Goal: Task Accomplishment & Management: Complete application form

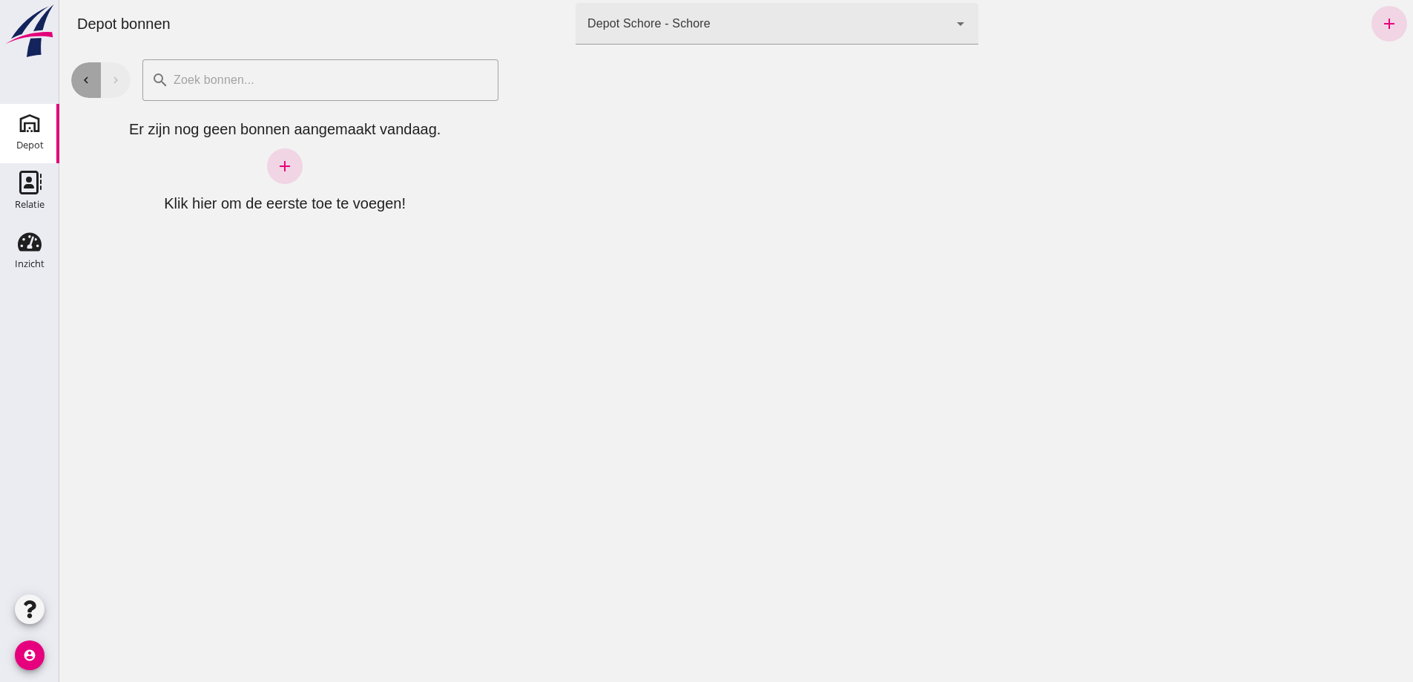
click at [77, 82] on button "chevron_left" at bounding box center [86, 80] width 30 height 36
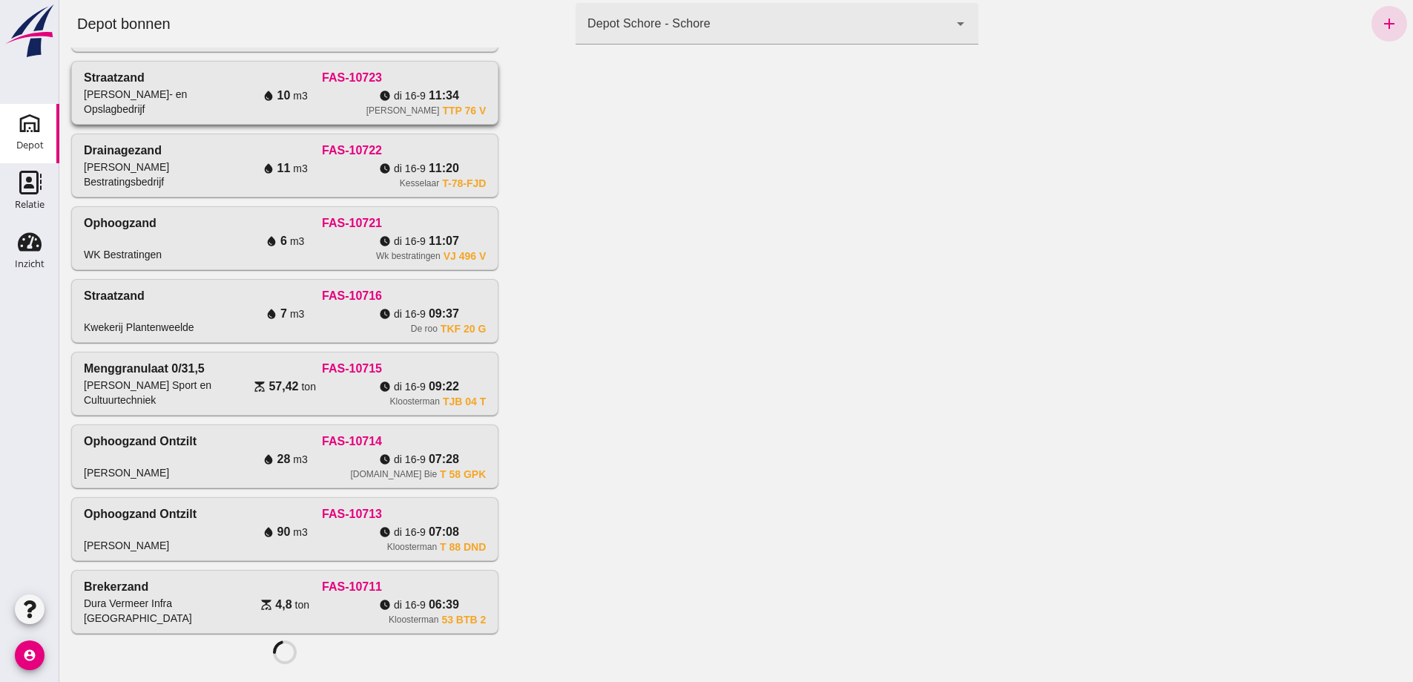
scroll to position [662, 0]
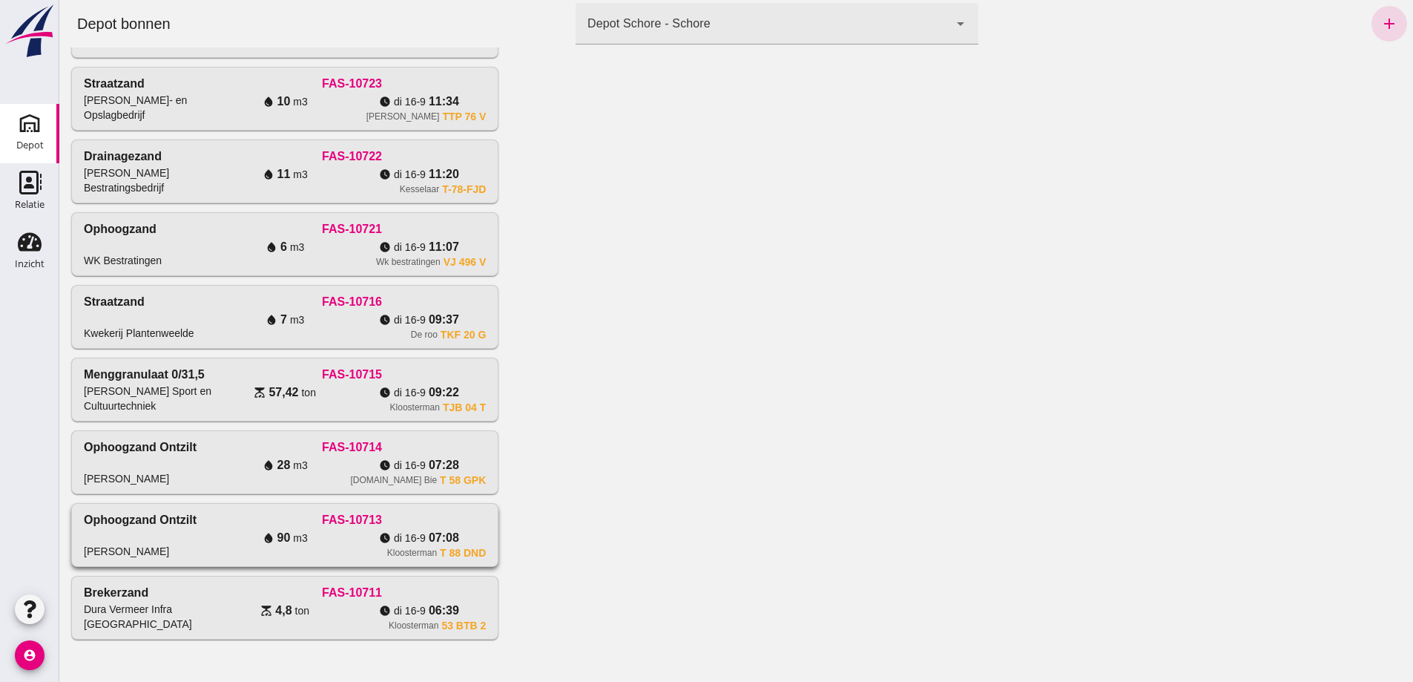
click at [265, 511] on div "FAS-10713" at bounding box center [352, 520] width 269 height 18
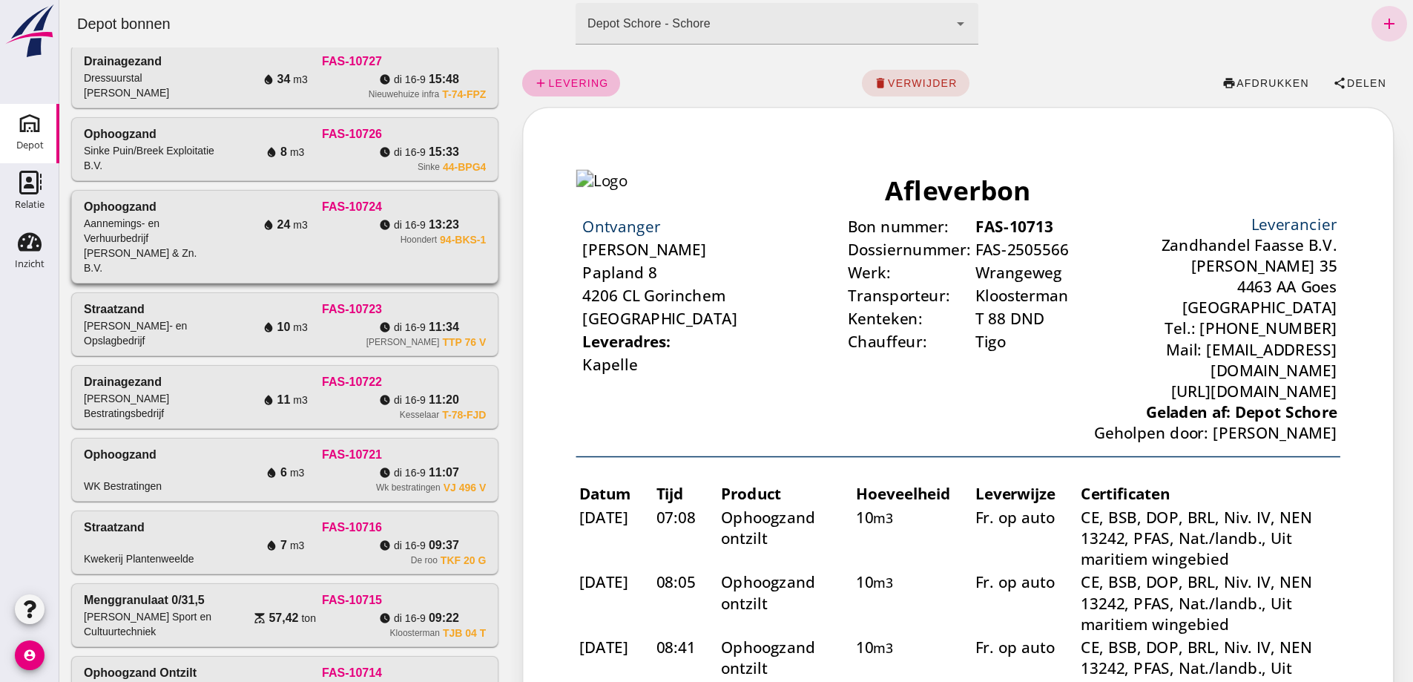
scroll to position [0, 0]
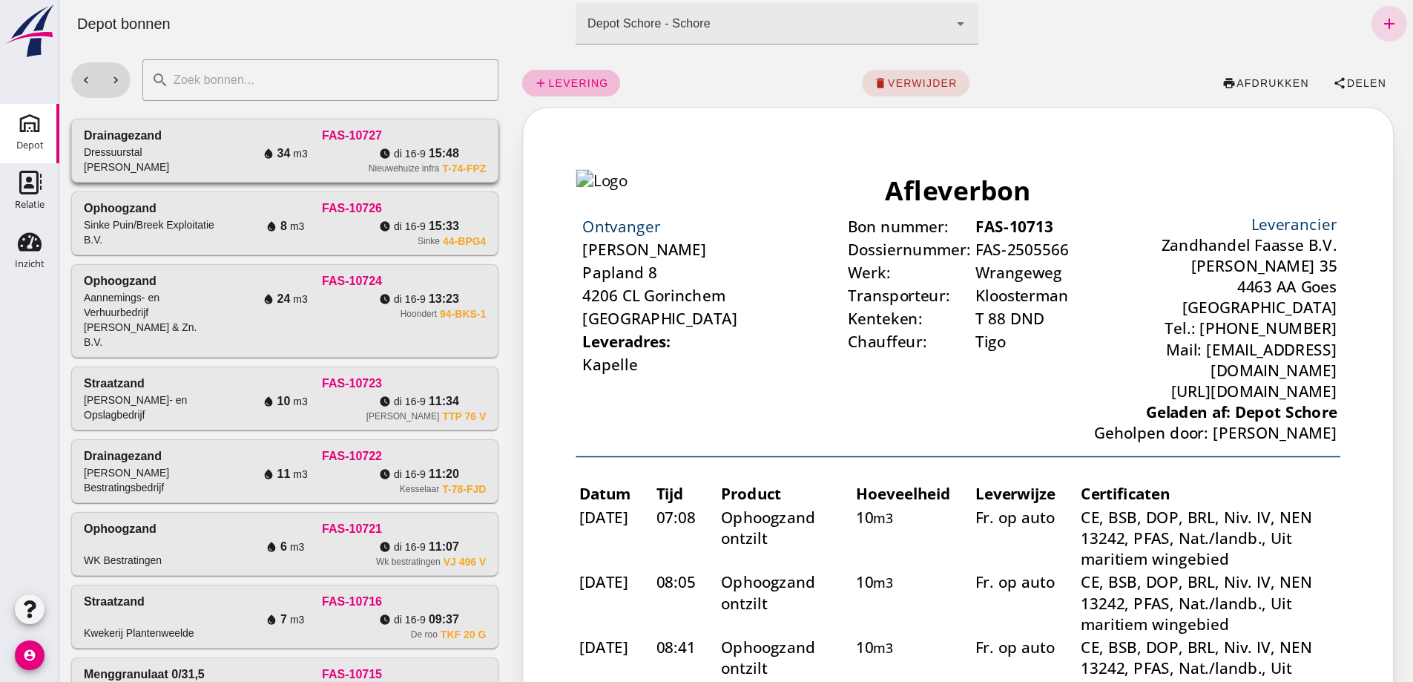
click at [420, 145] on div "FAS-10727" at bounding box center [352, 136] width 269 height 18
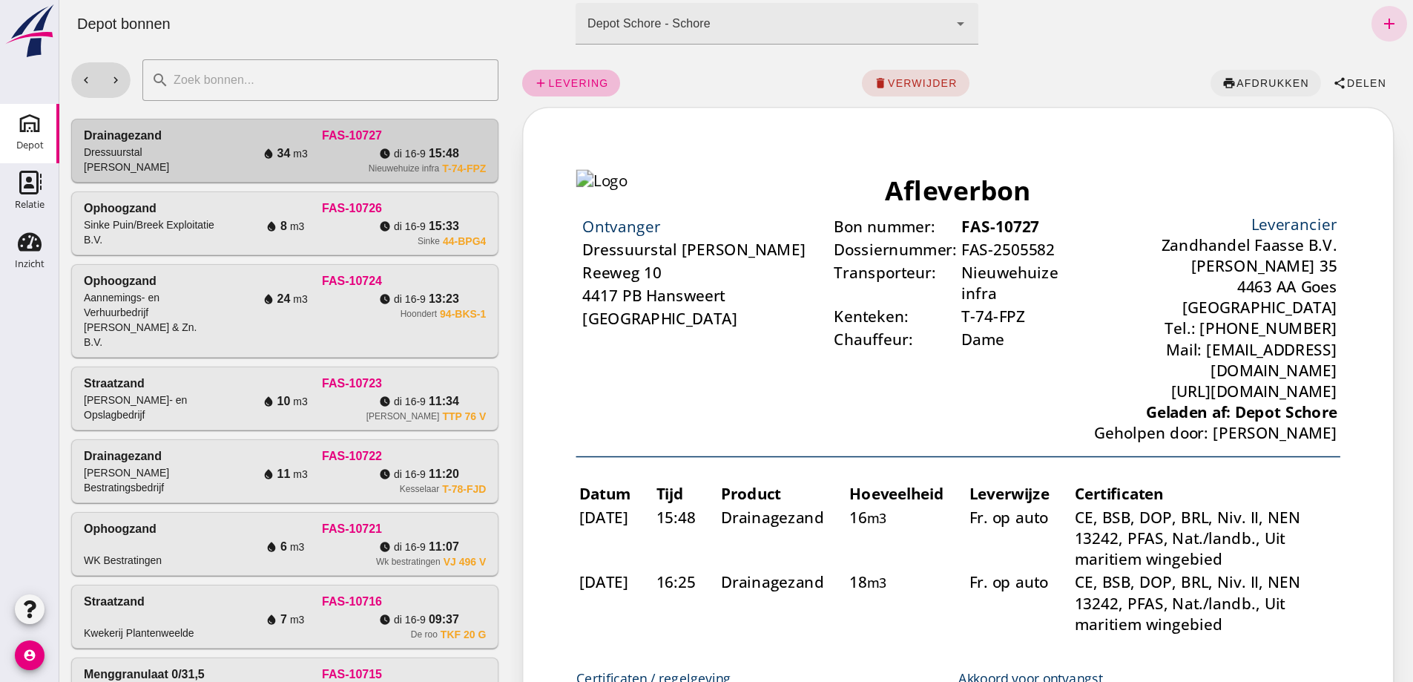
click at [1257, 82] on span "afdrukken" at bounding box center [1272, 83] width 73 height 12
click at [116, 85] on icon "chevron_right" at bounding box center [115, 79] width 13 height 13
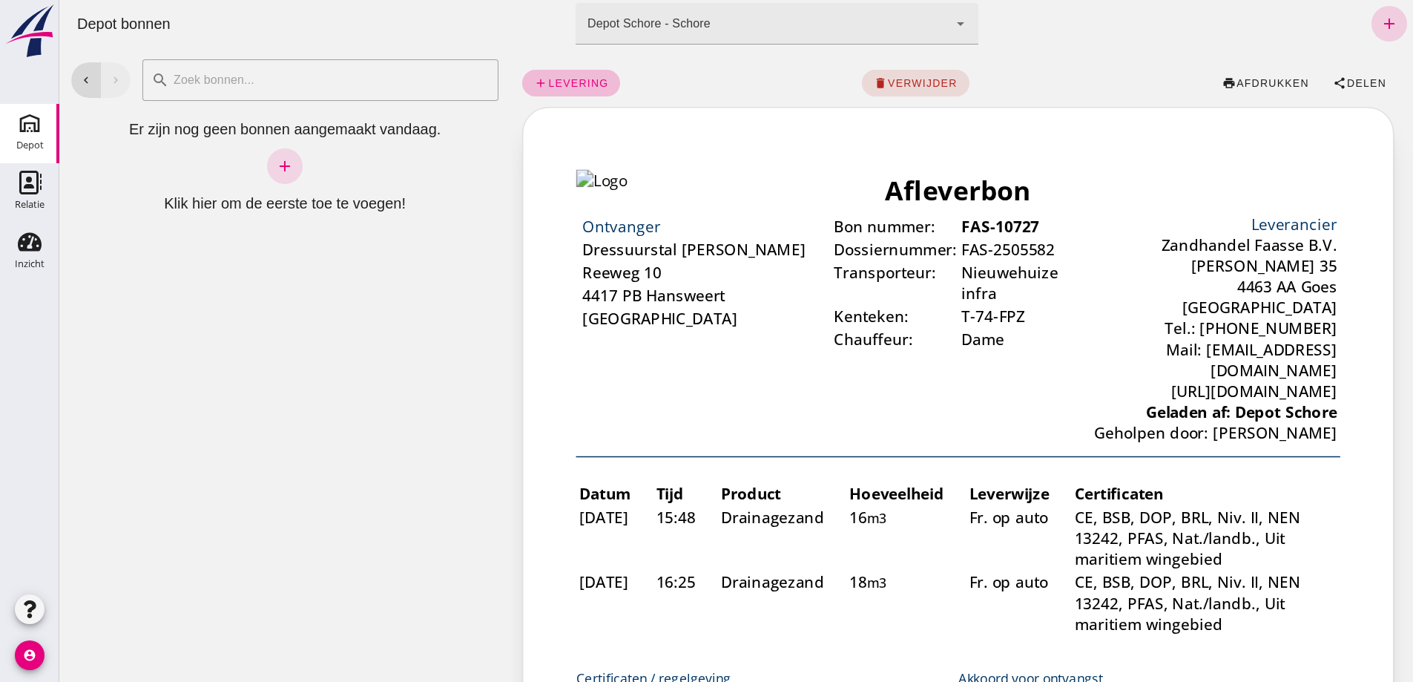
click at [1381, 23] on icon "add" at bounding box center [1389, 24] width 18 height 18
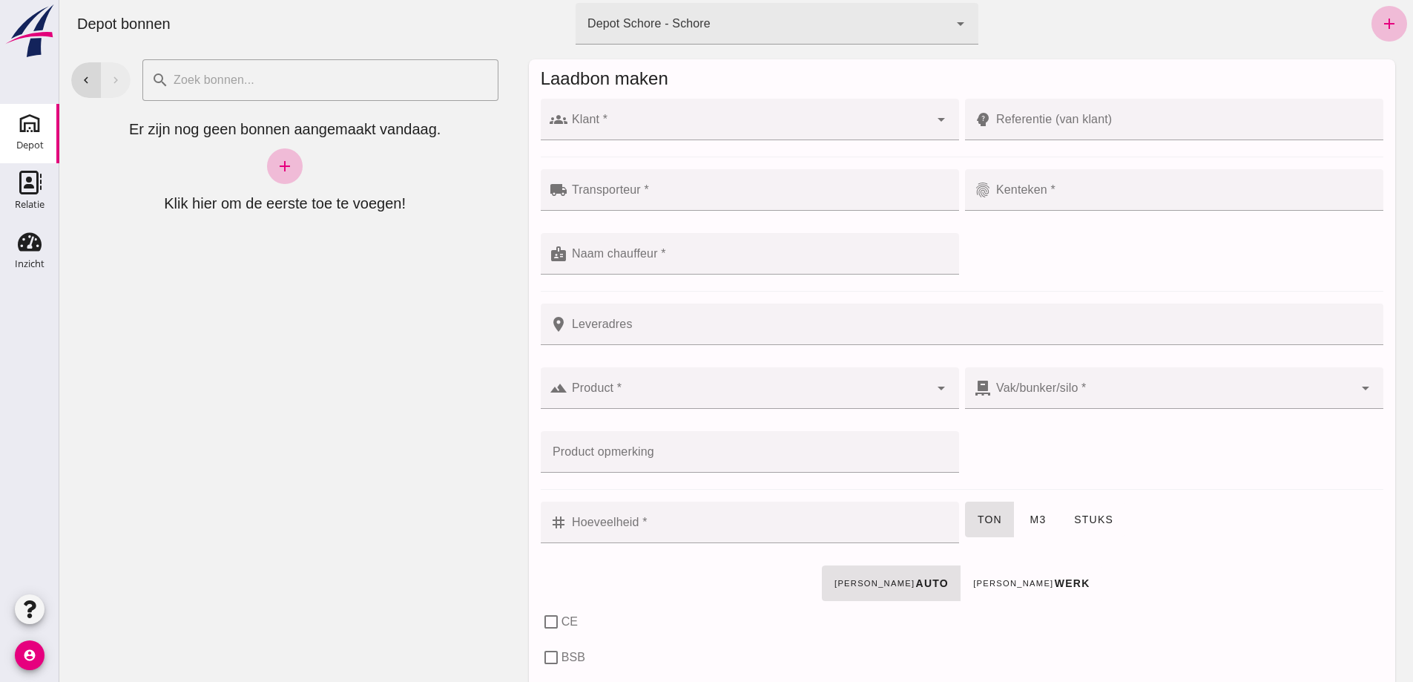
click at [734, 110] on div at bounding box center [748, 120] width 362 height 42
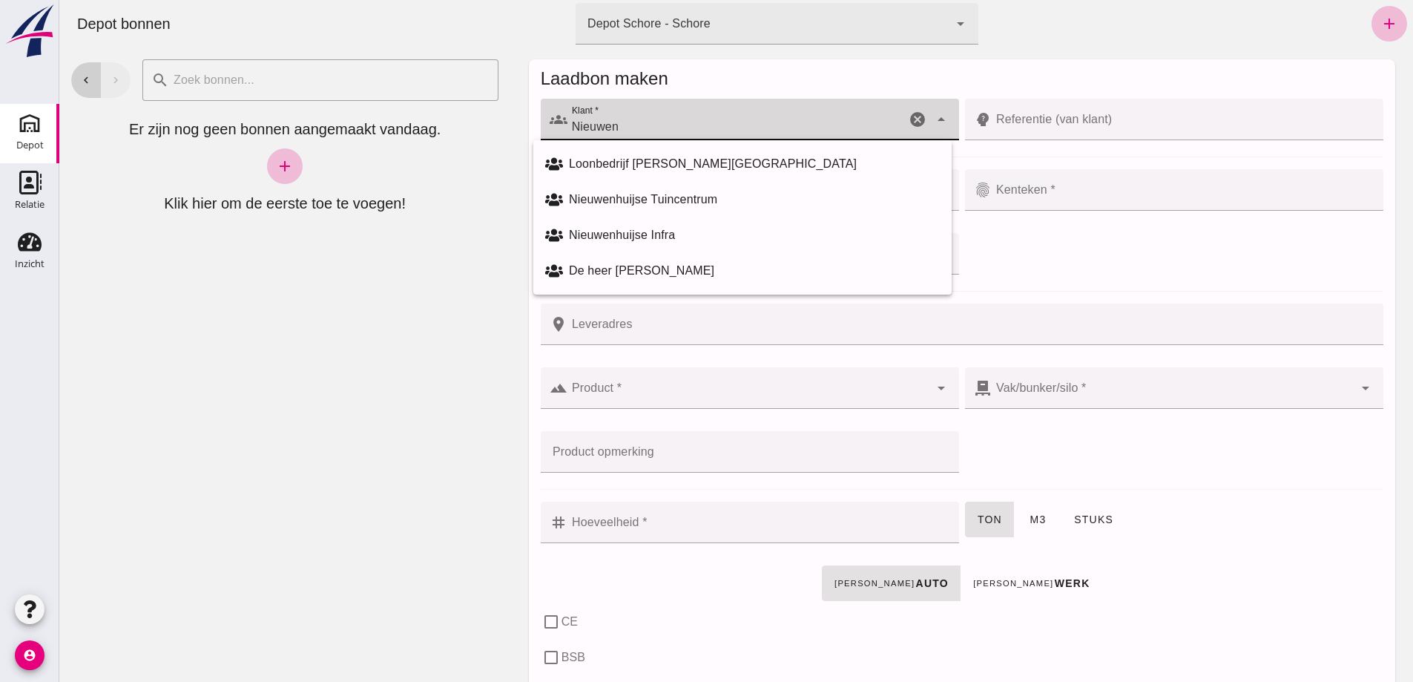
type input "Nieuwen"
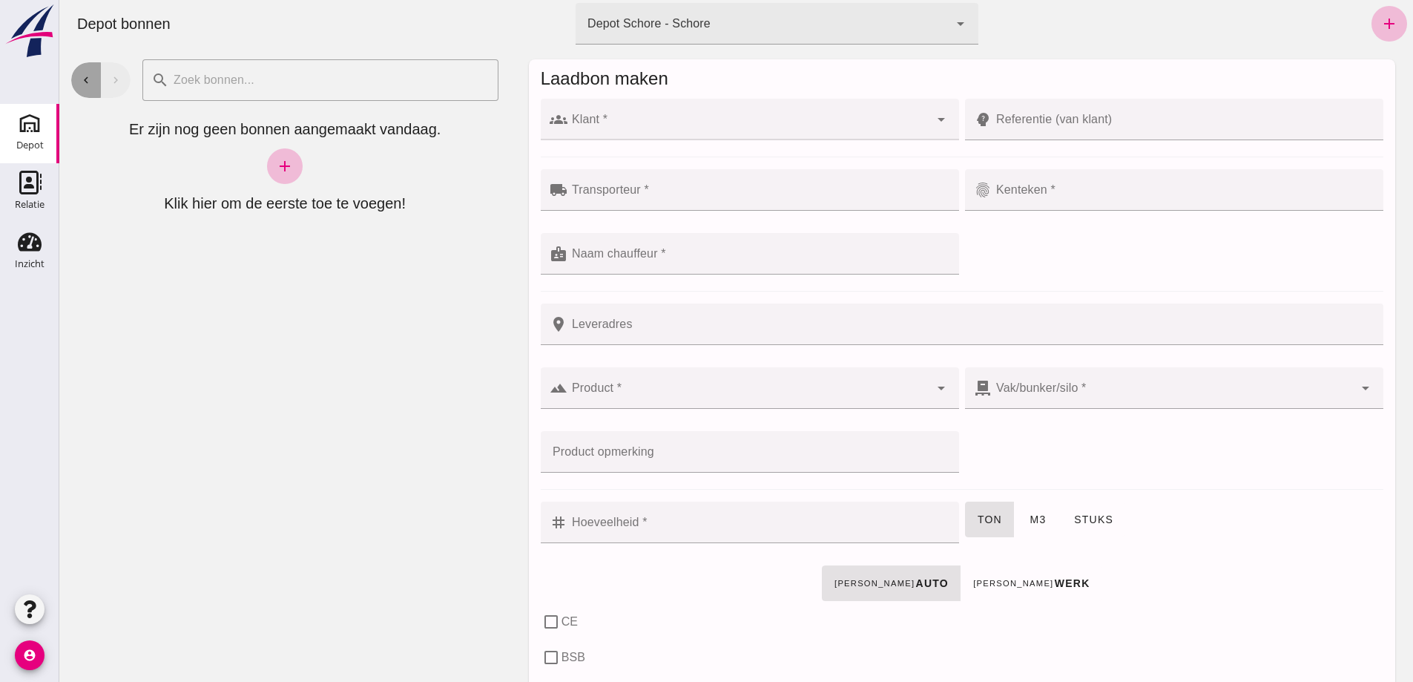
click at [85, 86] on icon "chevron_left" at bounding box center [85, 79] width 13 height 13
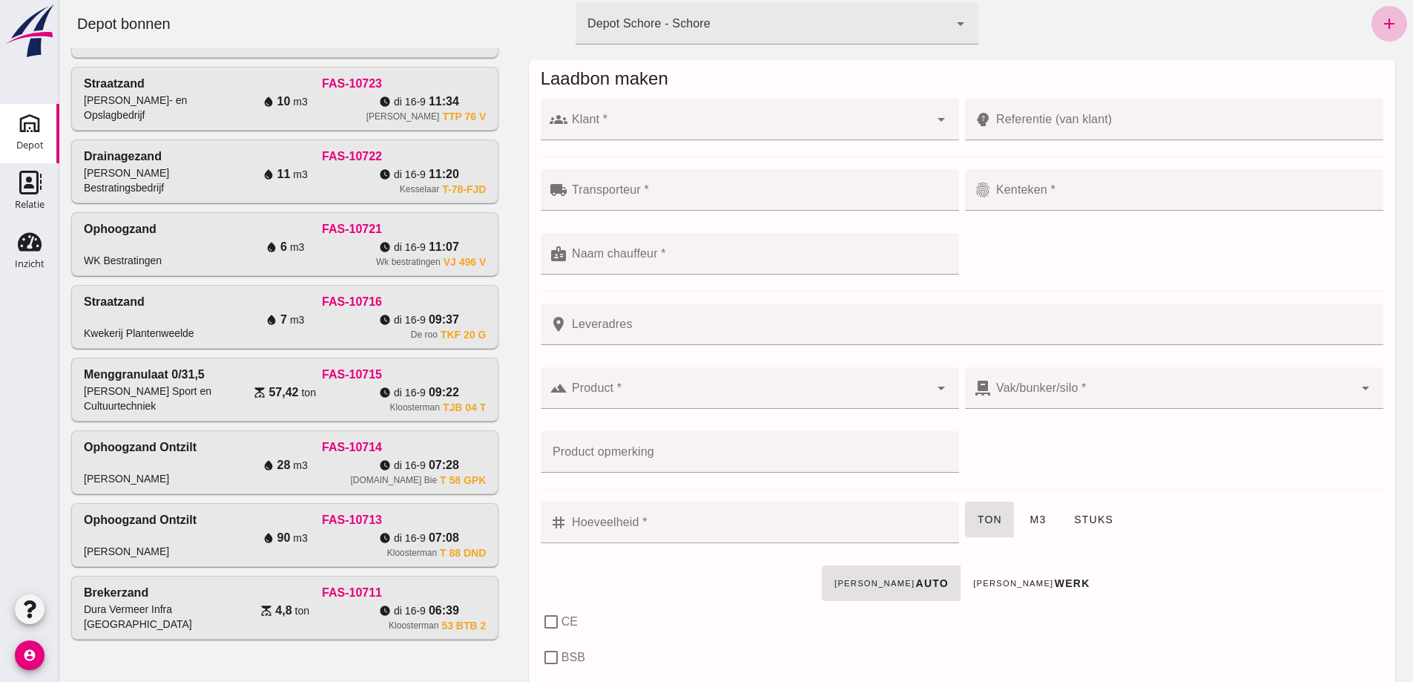
scroll to position [662, 0]
click at [301, 511] on div "FAS-10713" at bounding box center [352, 520] width 269 height 18
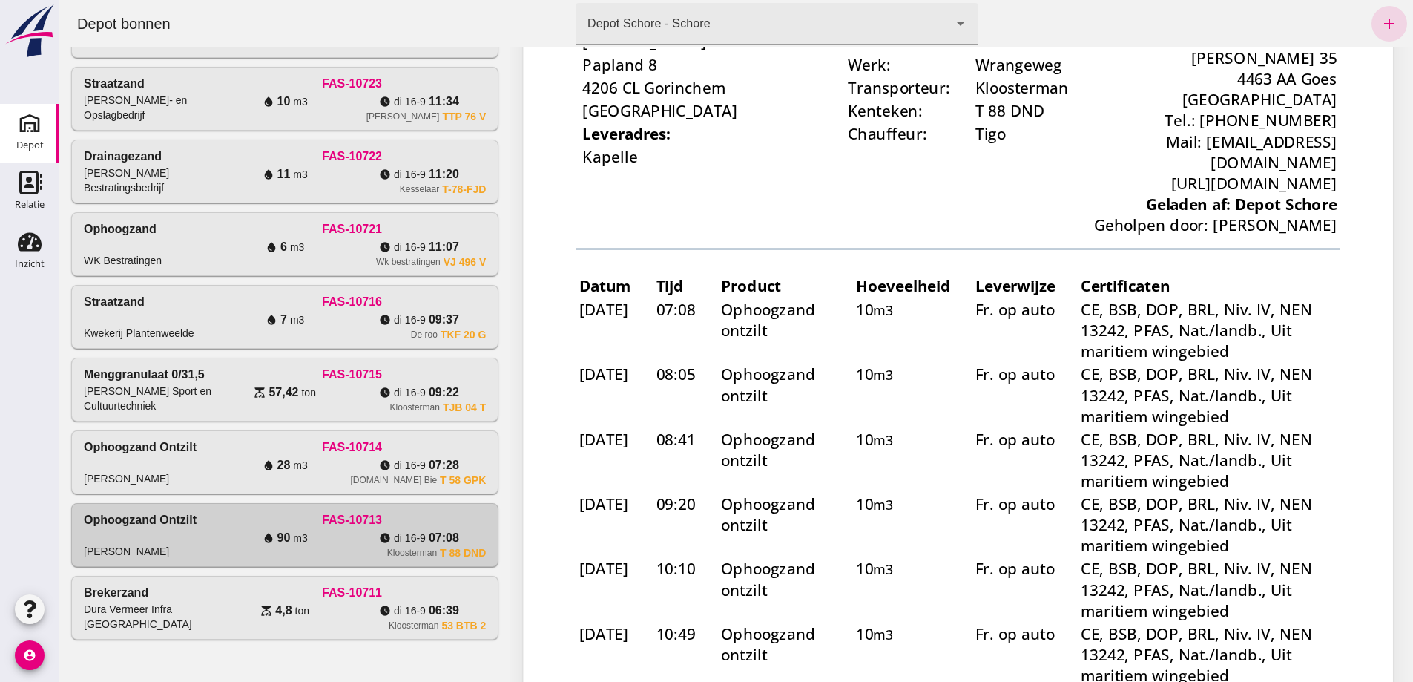
scroll to position [139, 0]
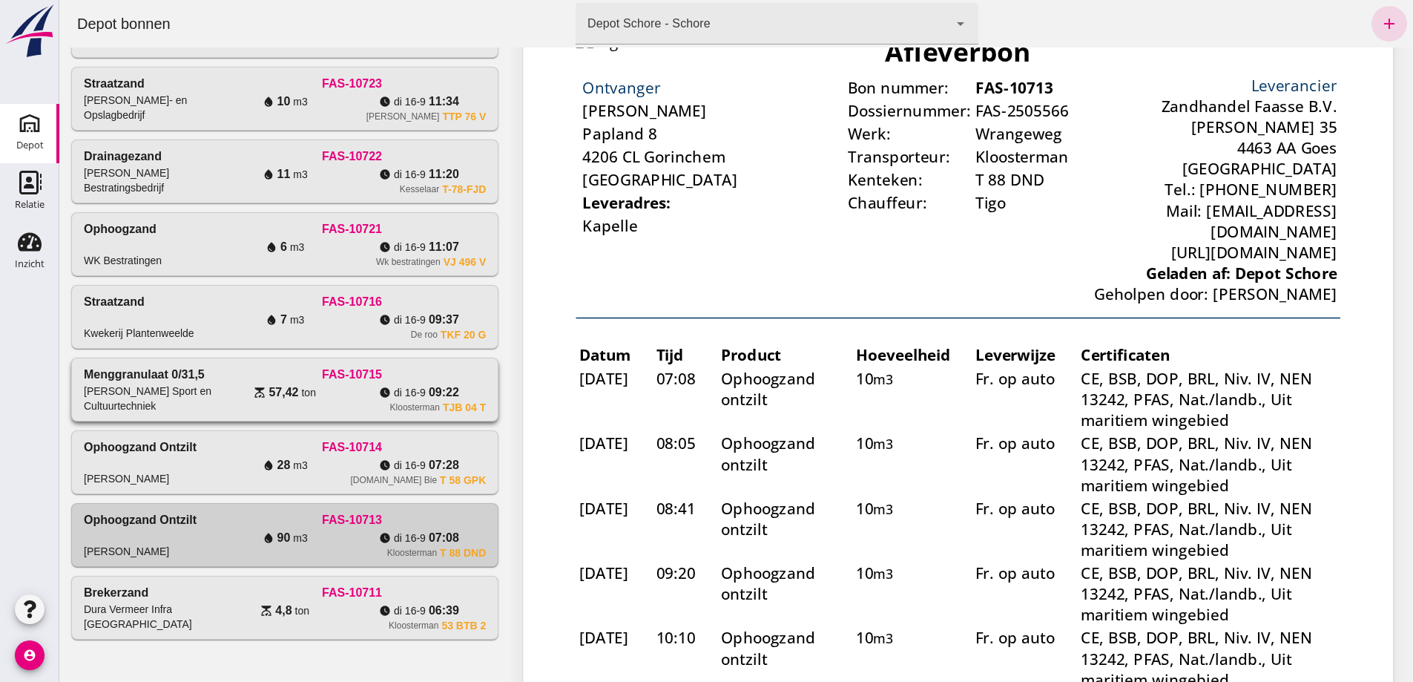
click at [352, 383] on div "scale 57,42 ton" at bounding box center [285, 392] width 134 height 18
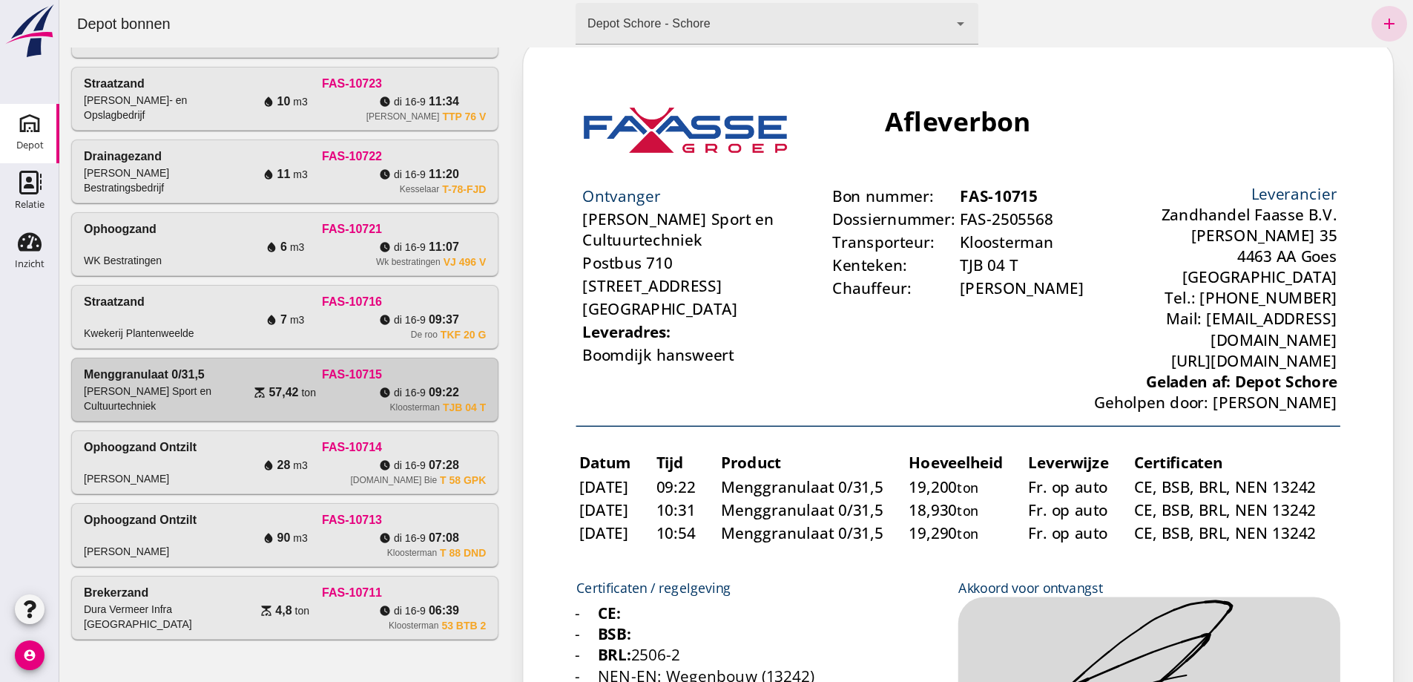
scroll to position [0, 0]
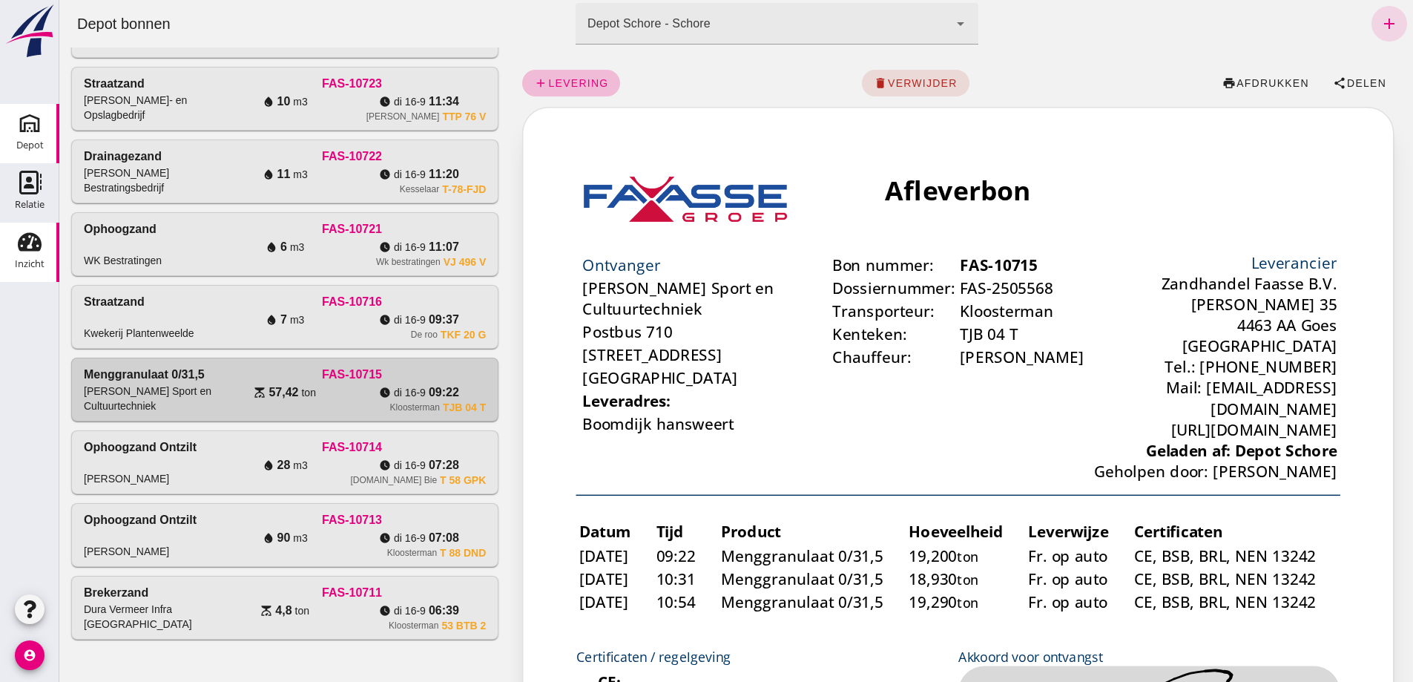
click at [40, 244] on use at bounding box center [30, 242] width 24 height 19
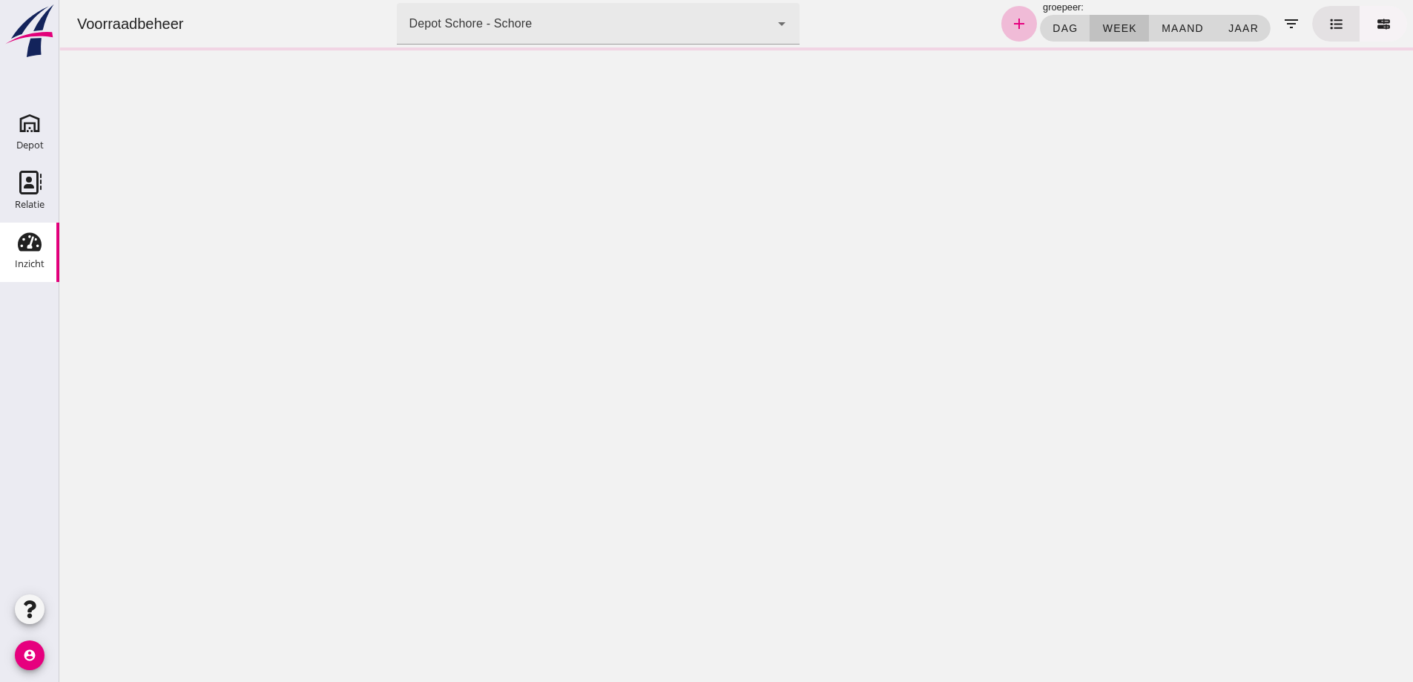
click at [1377, 22] on icon at bounding box center [1383, 24] width 13 height 11
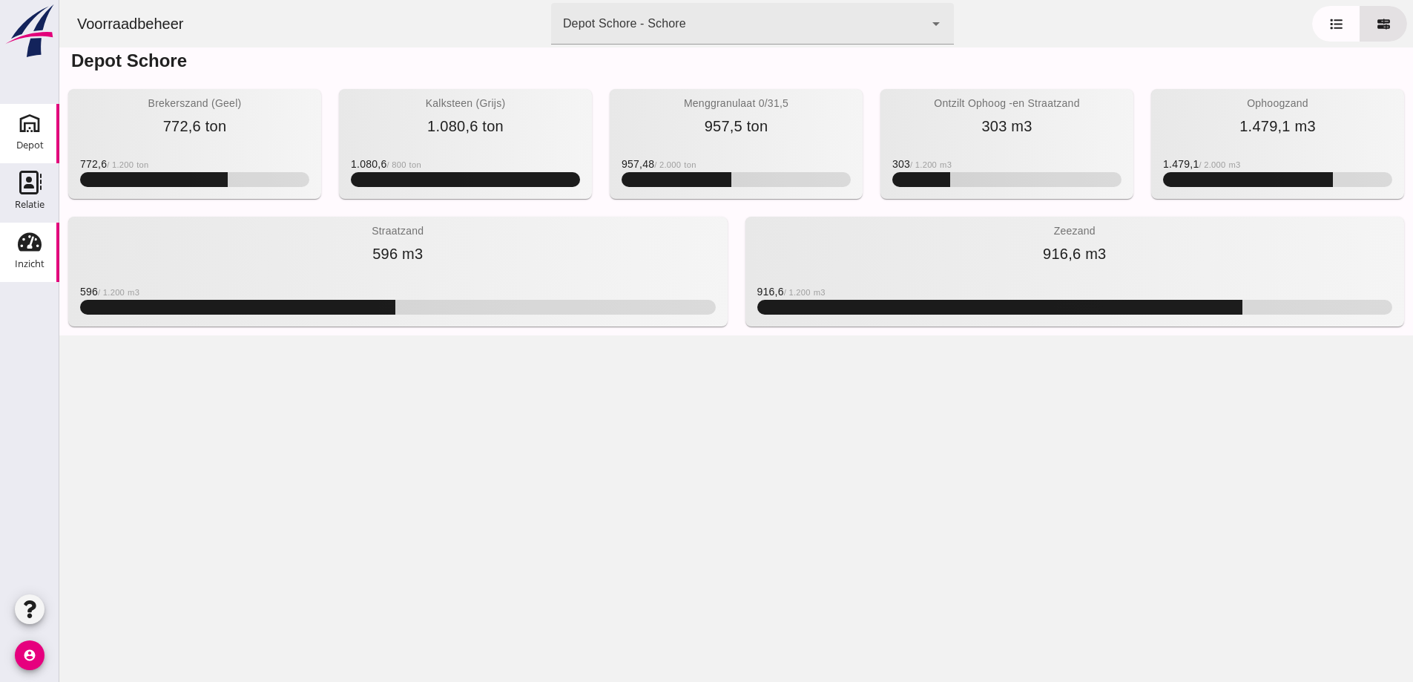
click at [32, 125] on icon "Depot" at bounding box center [30, 123] width 24 height 24
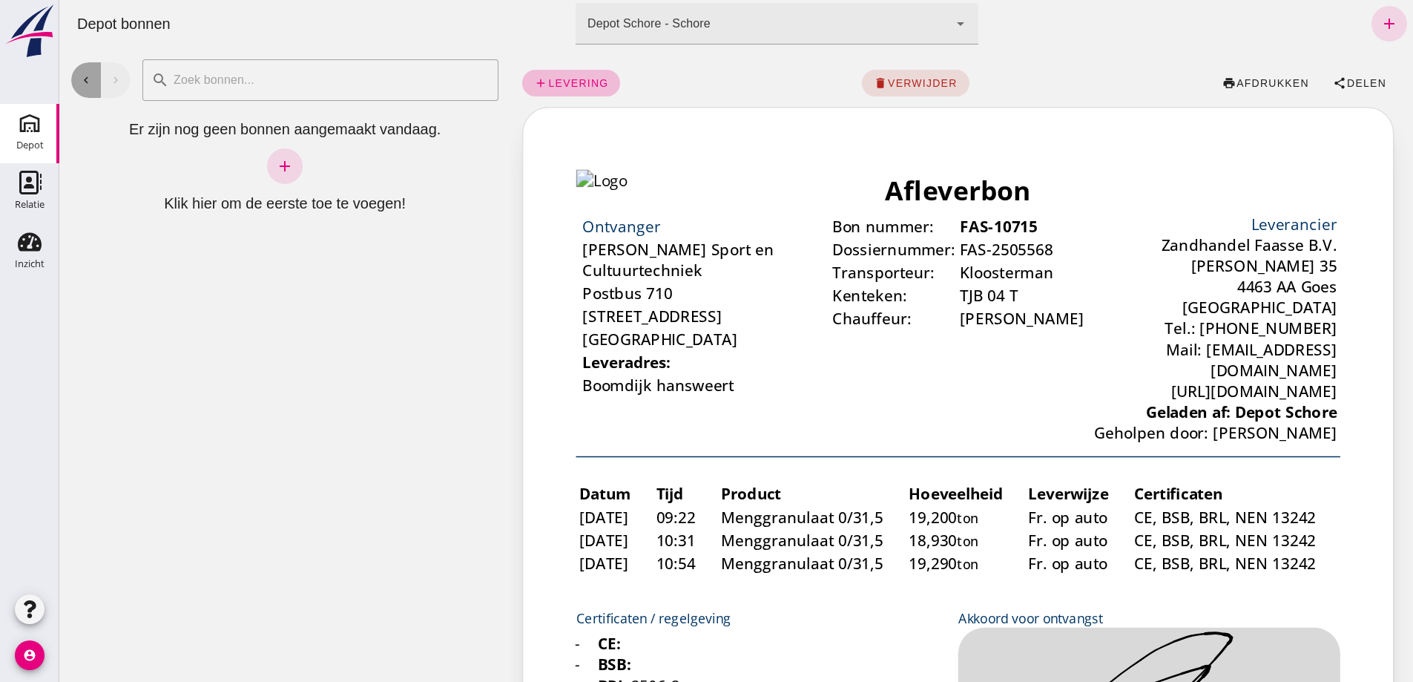
click at [81, 80] on icon "chevron_left" at bounding box center [85, 79] width 13 height 13
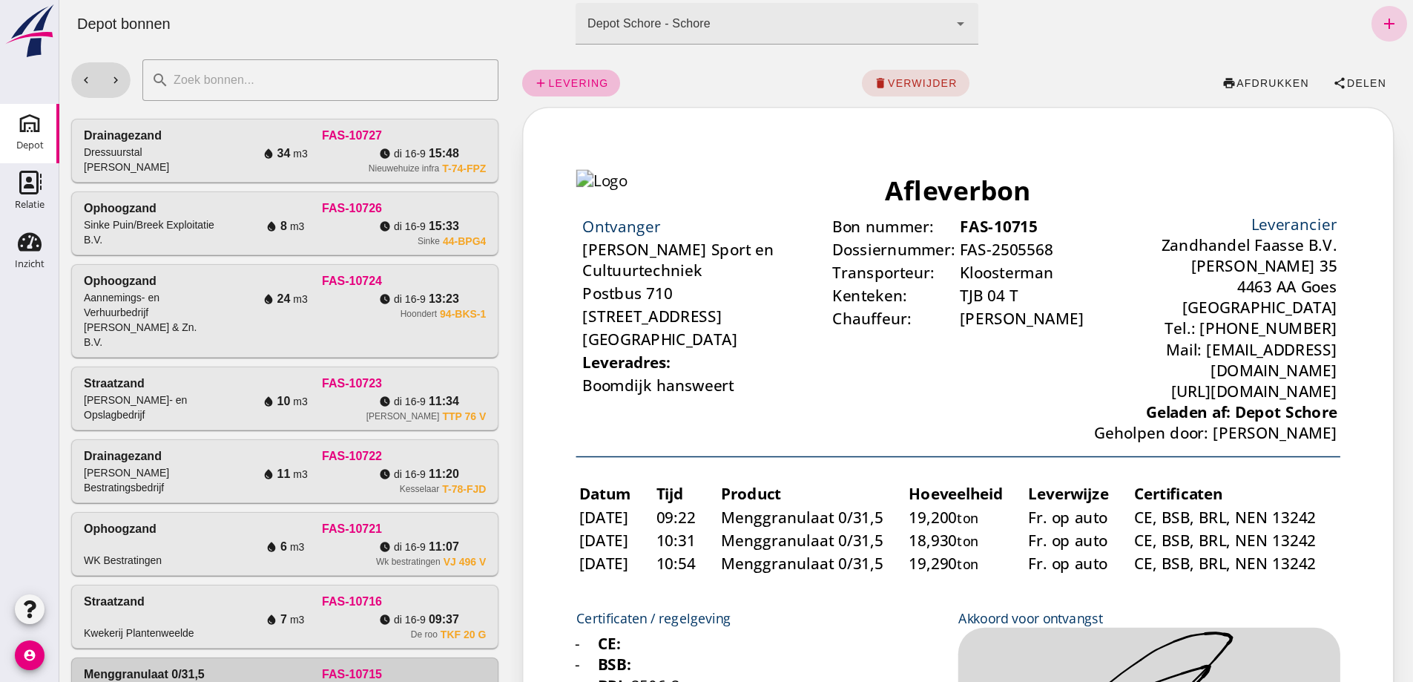
click at [1380, 24] on icon "add" at bounding box center [1389, 24] width 18 height 18
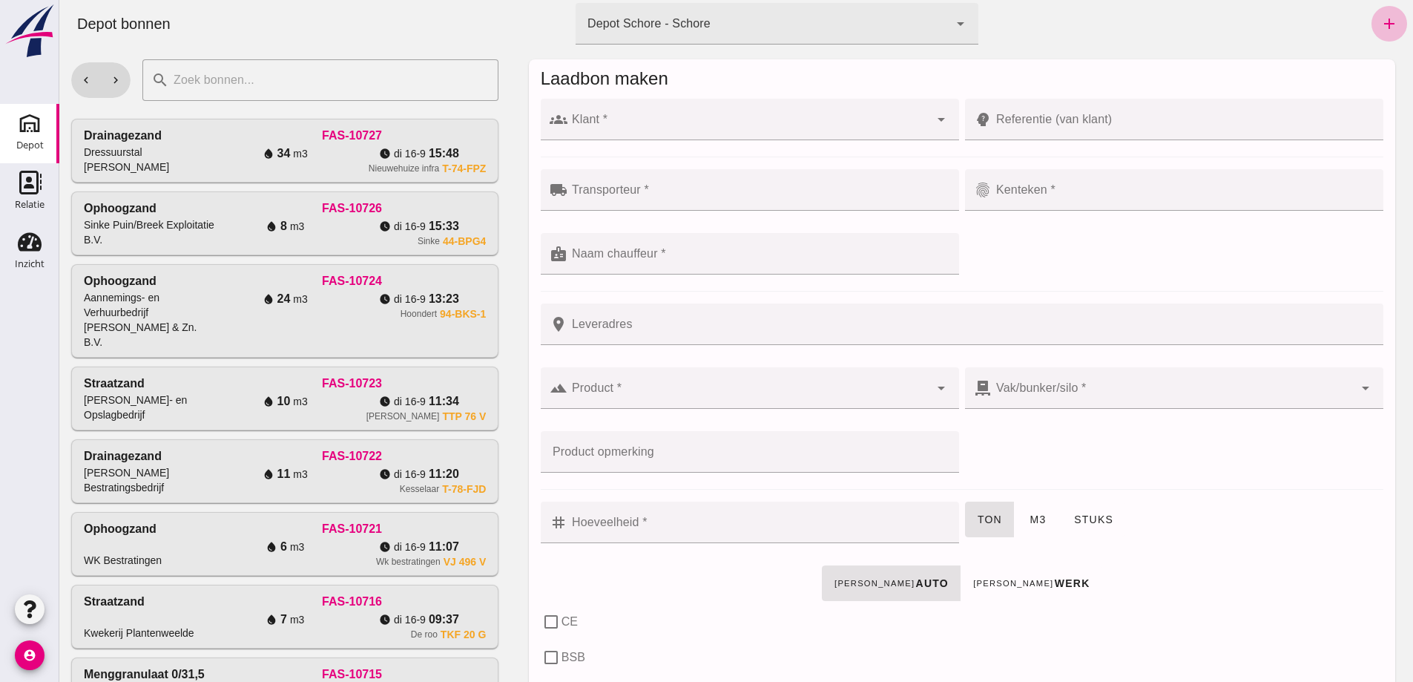
click at [613, 115] on div at bounding box center [748, 120] width 362 height 42
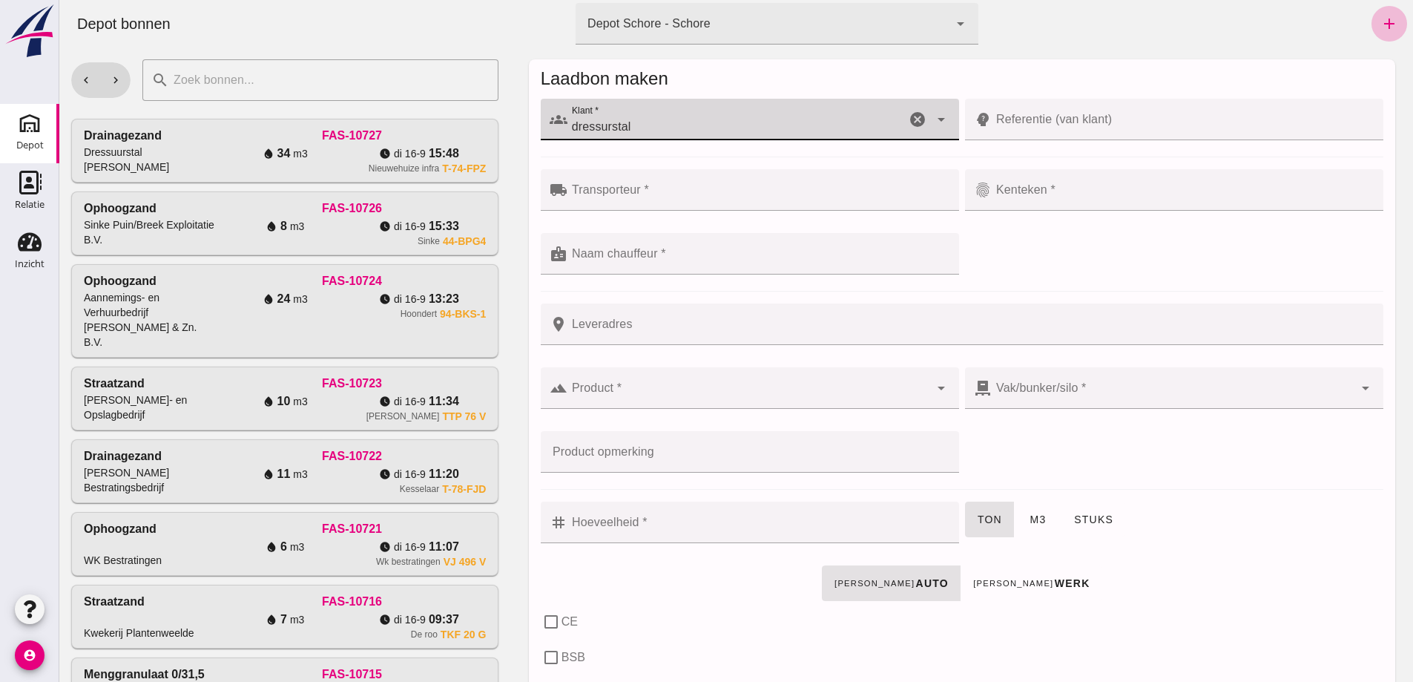
click at [599, 126] on input "dressurstal" at bounding box center [736, 127] width 338 height 18
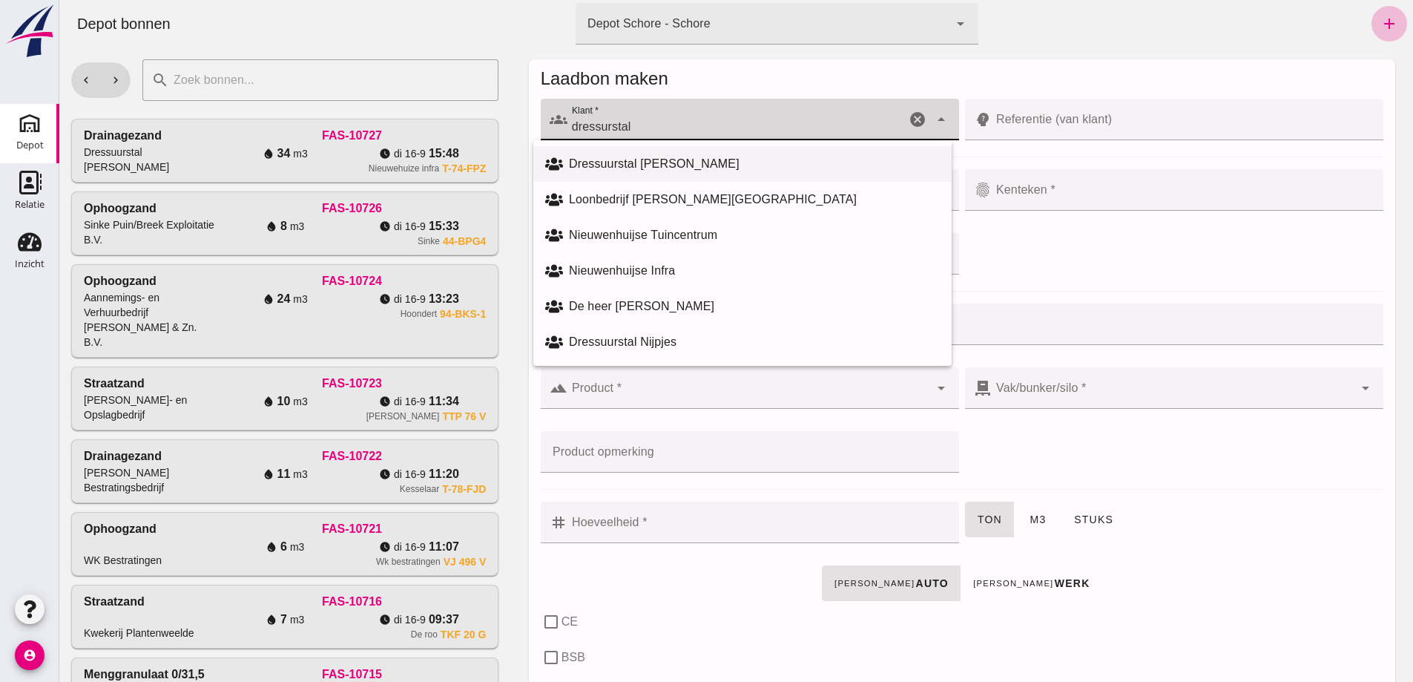
click at [604, 163] on div "Dressuurstal [PERSON_NAME]" at bounding box center [754, 164] width 371 height 18
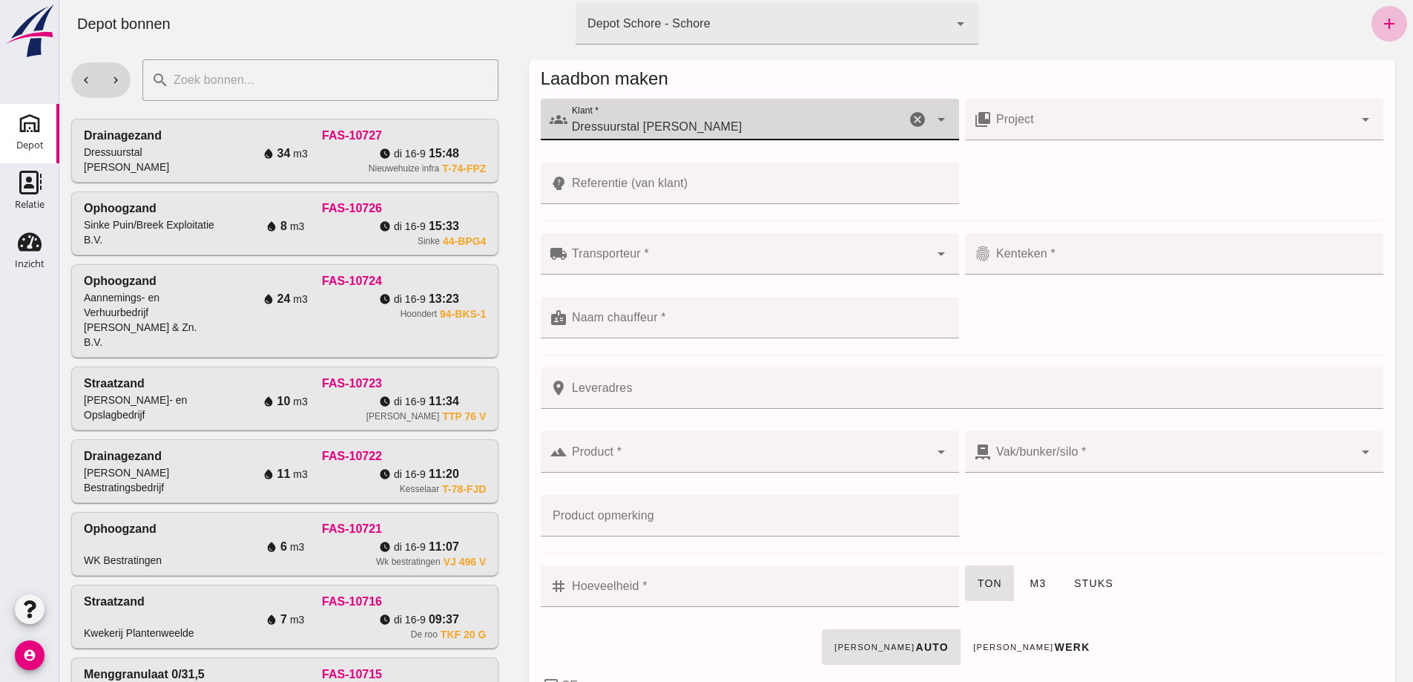
type input "Dressuurstal [PERSON_NAME]"
click at [586, 181] on input "Referentie (van klant)" at bounding box center [758, 183] width 383 height 42
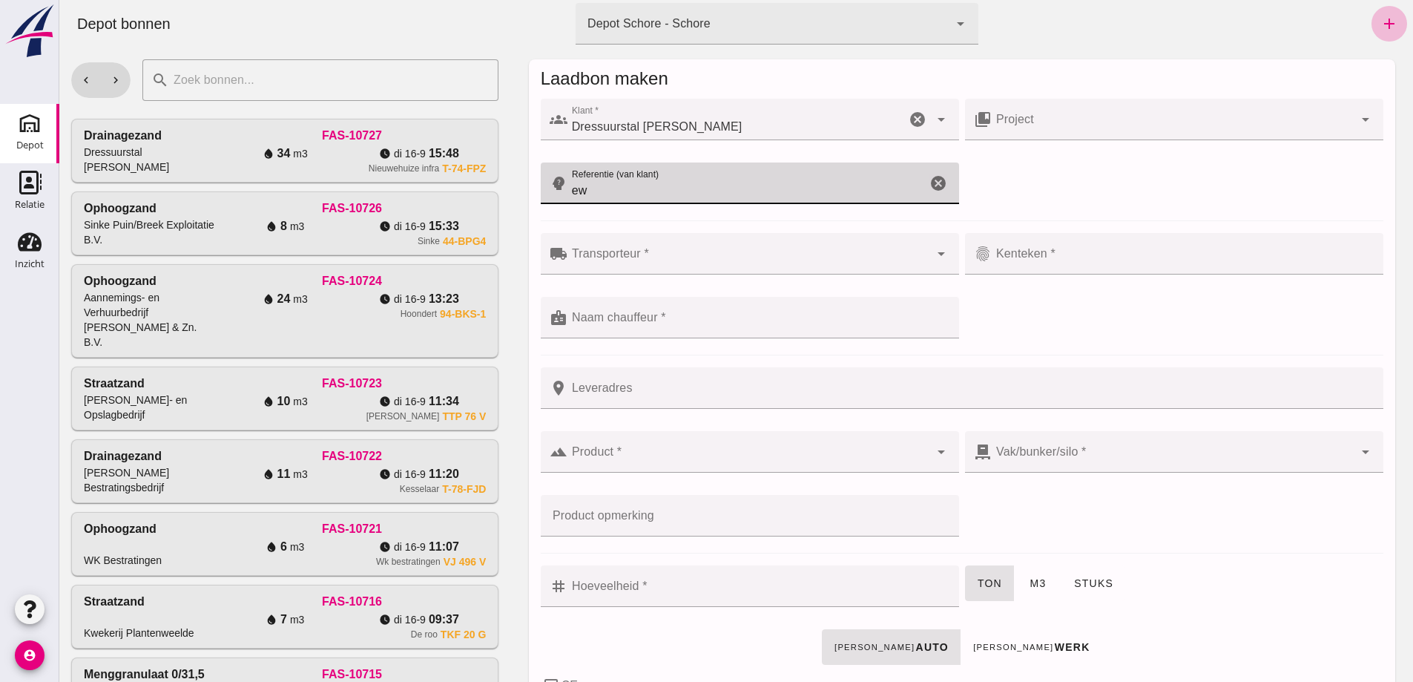
type input "e"
type input "Ew"
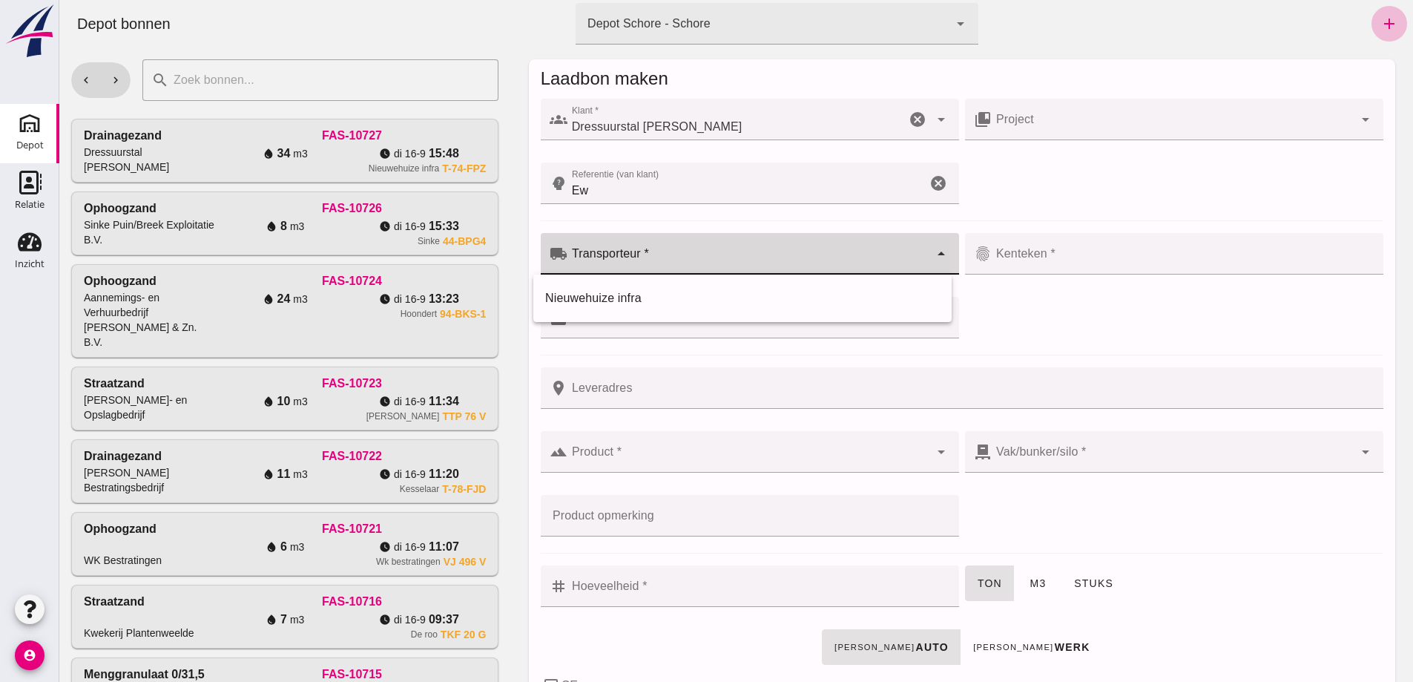
click at [594, 258] on input "Transporteur *" at bounding box center [748, 261] width 362 height 18
click at [593, 309] on div "Nieuwehuize infra" at bounding box center [742, 298] width 418 height 36
click at [626, 254] on input "Nieuwehuize infra" at bounding box center [736, 261] width 338 height 18
click at [730, 258] on input "[PERSON_NAME] infra" at bounding box center [736, 261] width 338 height 18
click at [603, 258] on input "[PERSON_NAME] infra" at bounding box center [736, 261] width 338 height 18
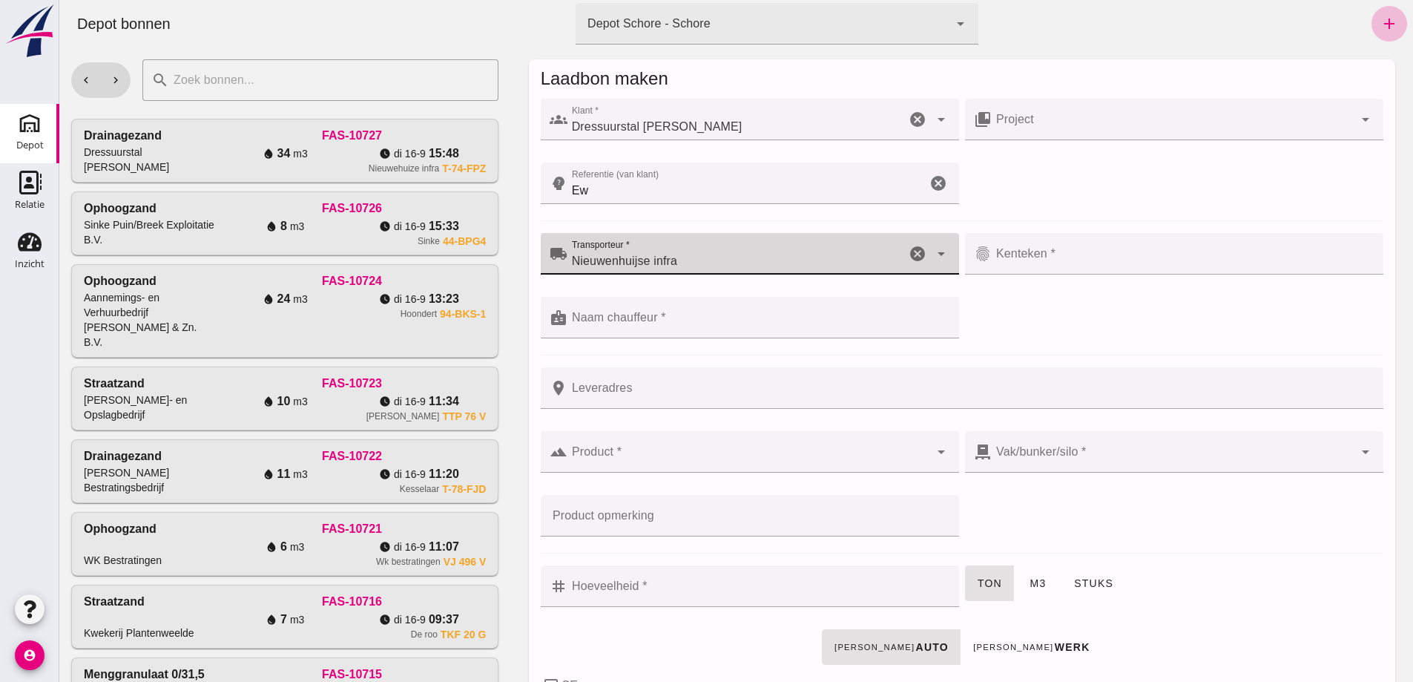
click at [703, 254] on input "Nieuwenhuijse infra" at bounding box center [736, 261] width 338 height 18
type input "Nieuwenhuijse infra"
click at [933, 119] on icon "arrow_drop_down" at bounding box center [941, 120] width 18 height 18
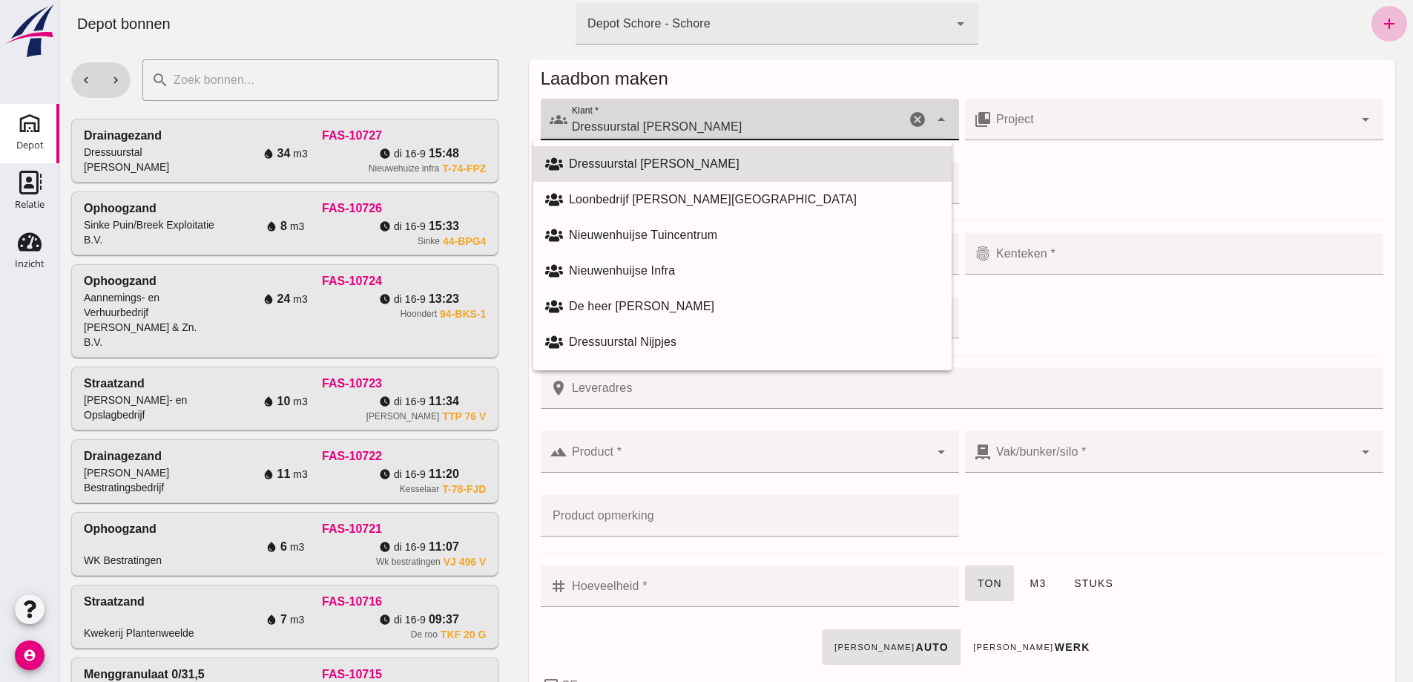
click at [726, 120] on input "Dressuurstal [PERSON_NAME]" at bounding box center [736, 127] width 338 height 18
click at [909, 119] on icon "cancel" at bounding box center [918, 120] width 18 height 18
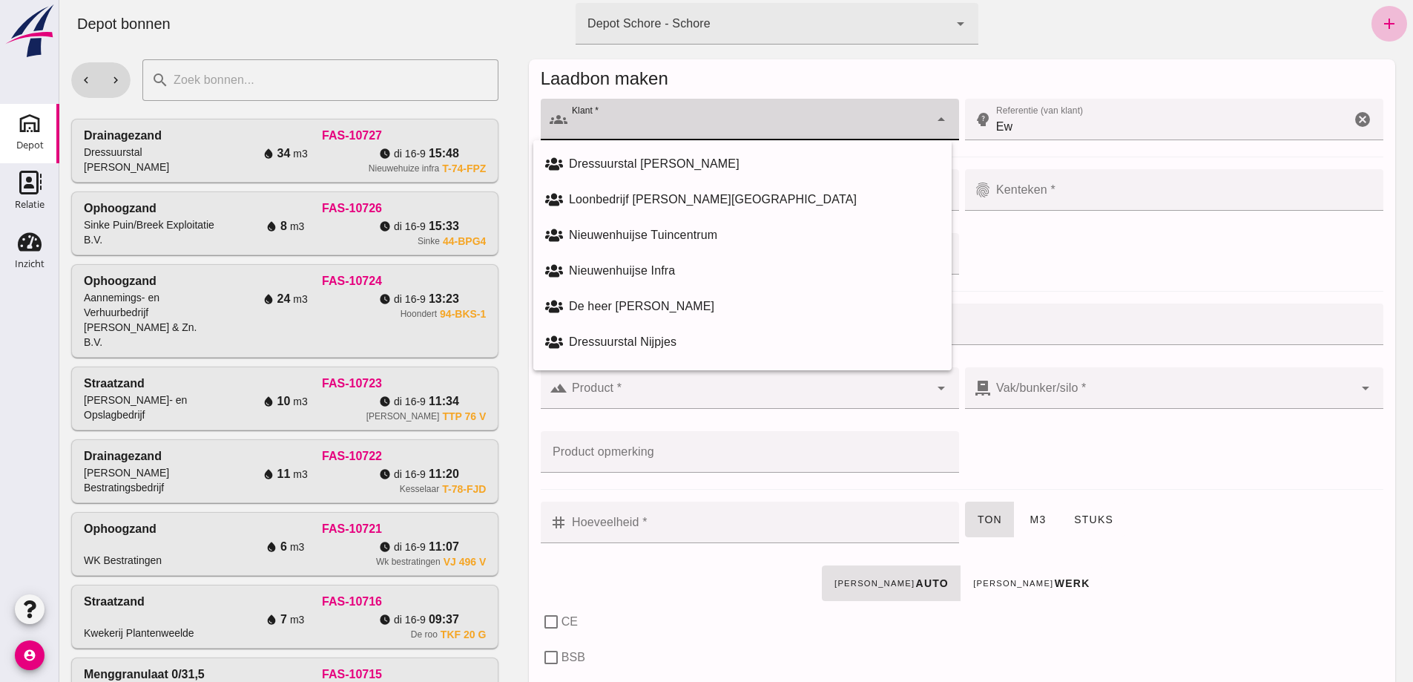
click at [734, 122] on input "Klant *" at bounding box center [748, 127] width 362 height 18
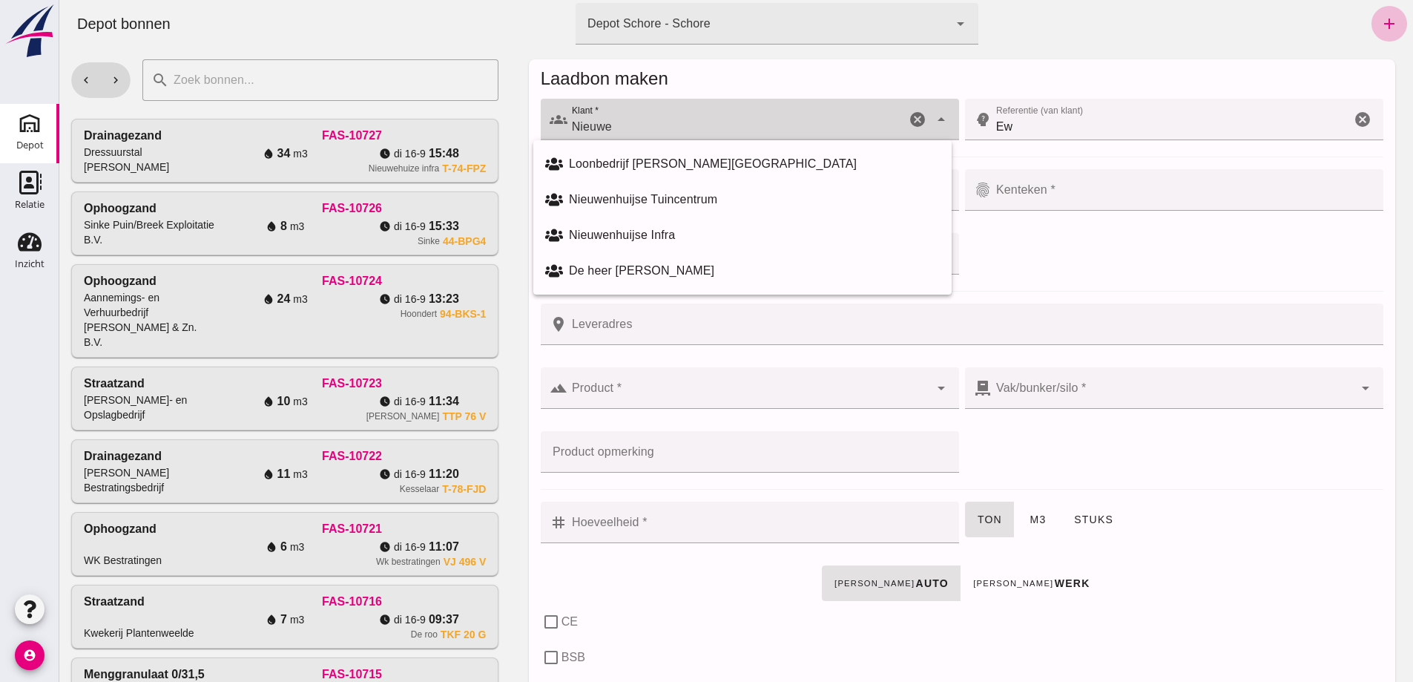
type input "Nieuwen"
click at [912, 115] on icon "cancel" at bounding box center [918, 120] width 18 height 18
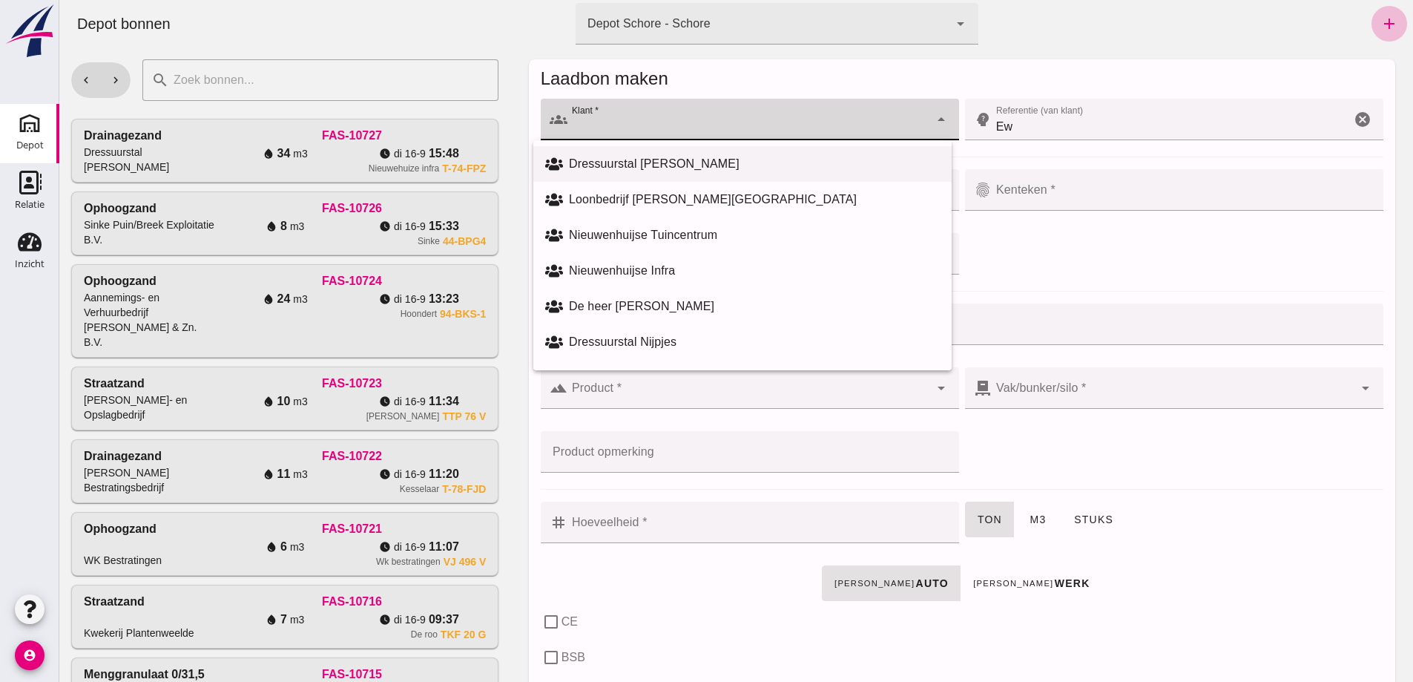
click at [638, 163] on div "Dressuurstal [PERSON_NAME]" at bounding box center [754, 164] width 371 height 18
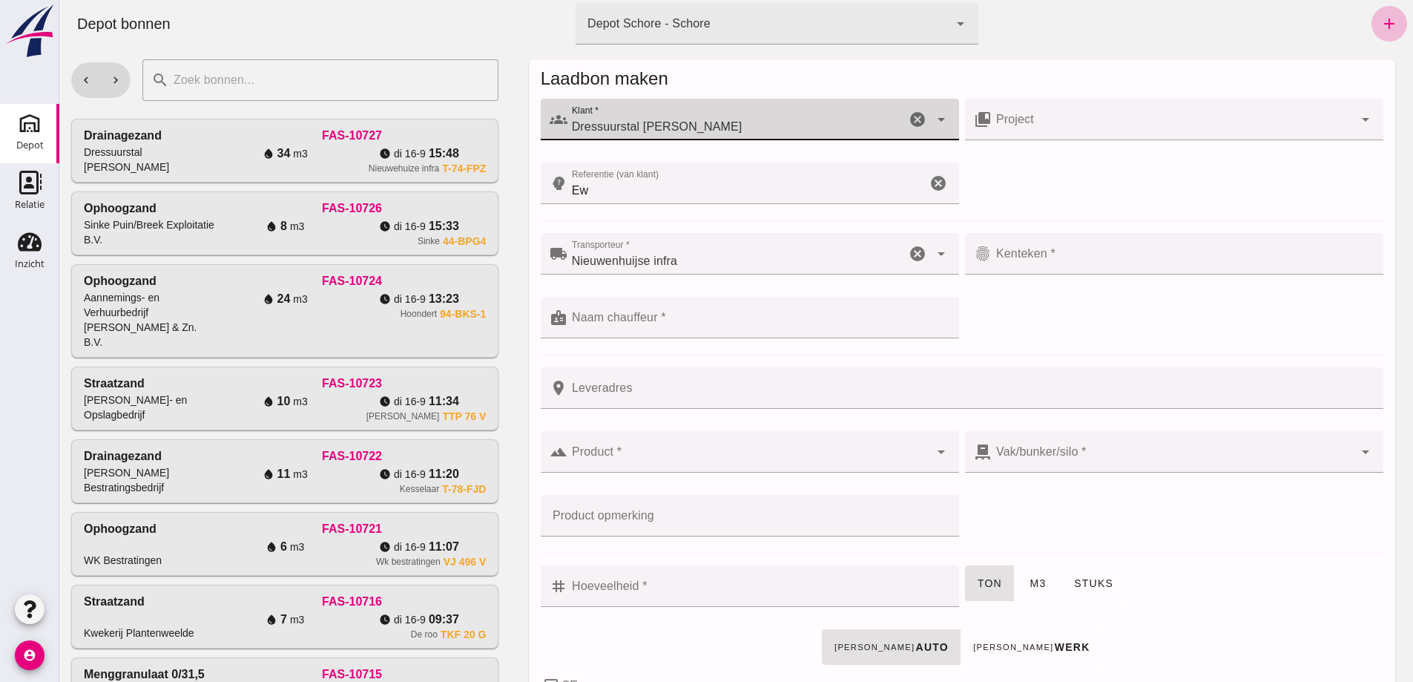
type input "Dressuurstal [PERSON_NAME]"
click at [1063, 251] on div at bounding box center [1183, 254] width 383 height 42
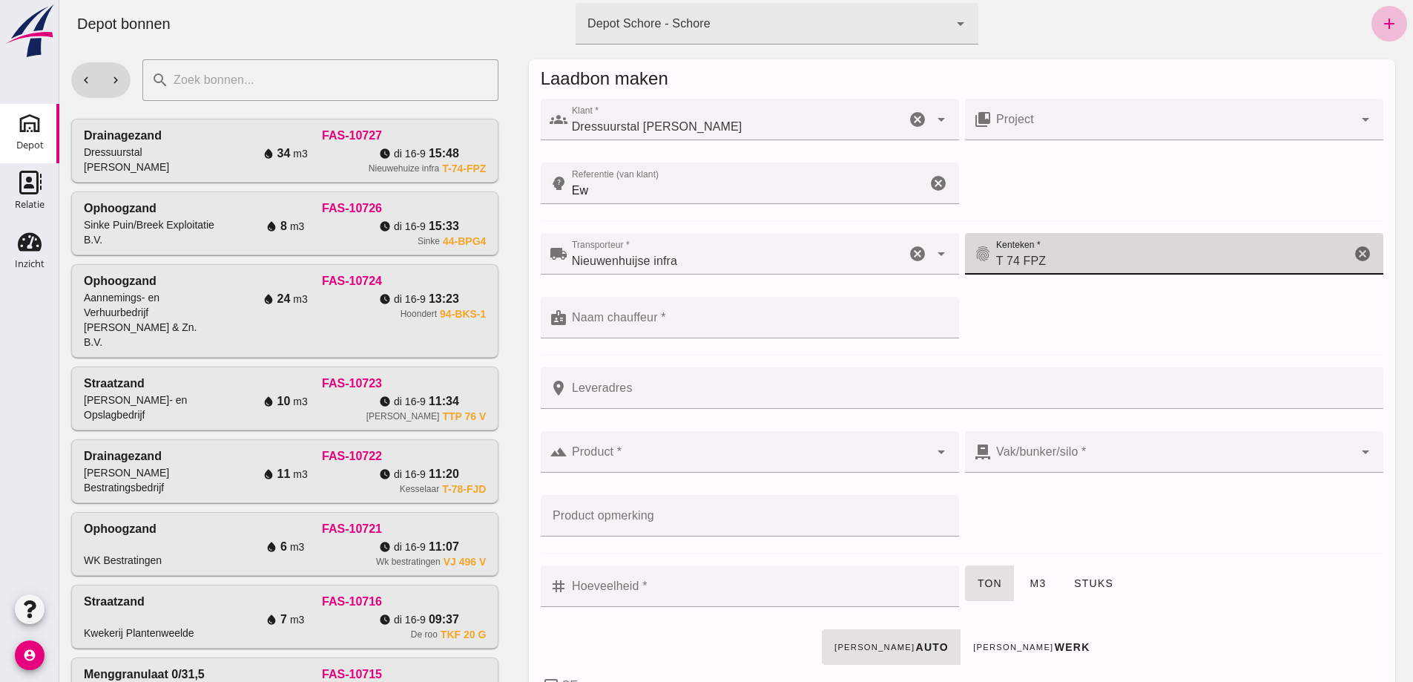
type input "T 74 FPZ"
click at [645, 318] on input "Naam chauffeur *" at bounding box center [758, 325] width 383 height 18
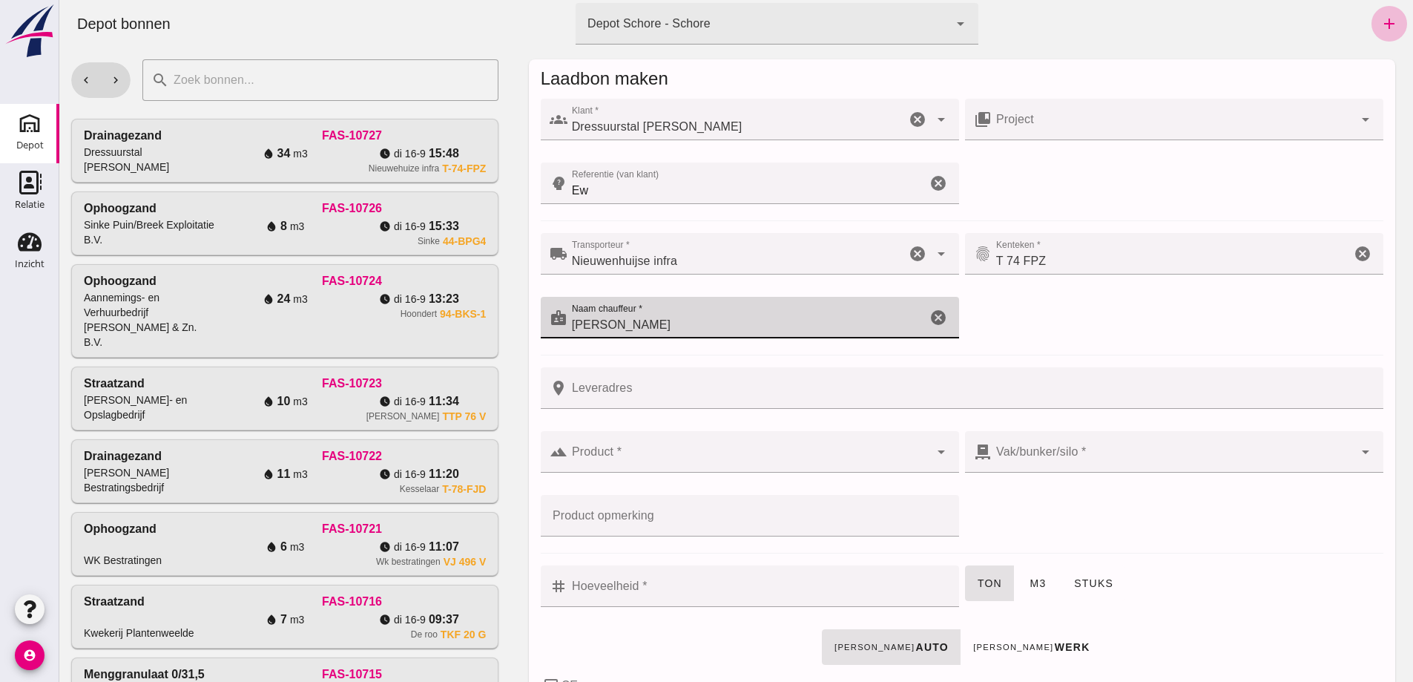
type input "[PERSON_NAME]"
click at [590, 391] on input "Leveradres" at bounding box center [970, 388] width 807 height 42
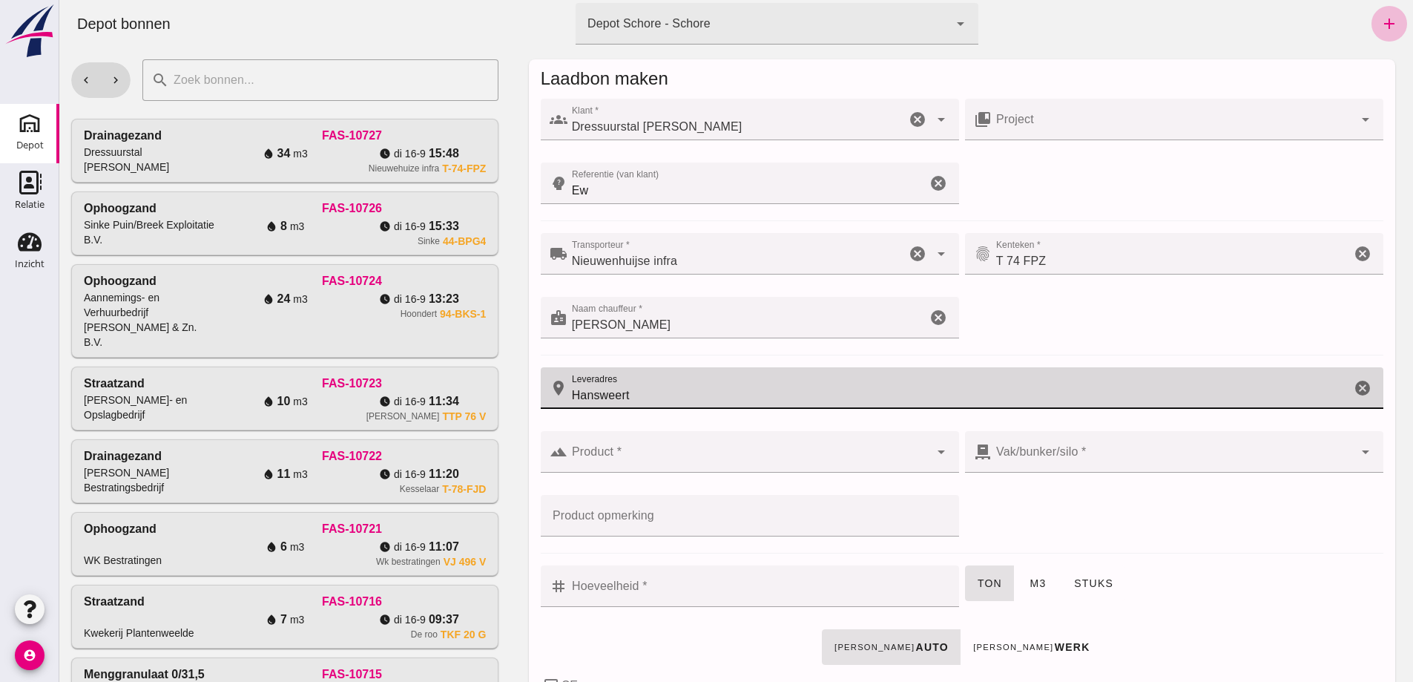
type input "Hansweert"
click at [584, 447] on div at bounding box center [748, 452] width 362 height 42
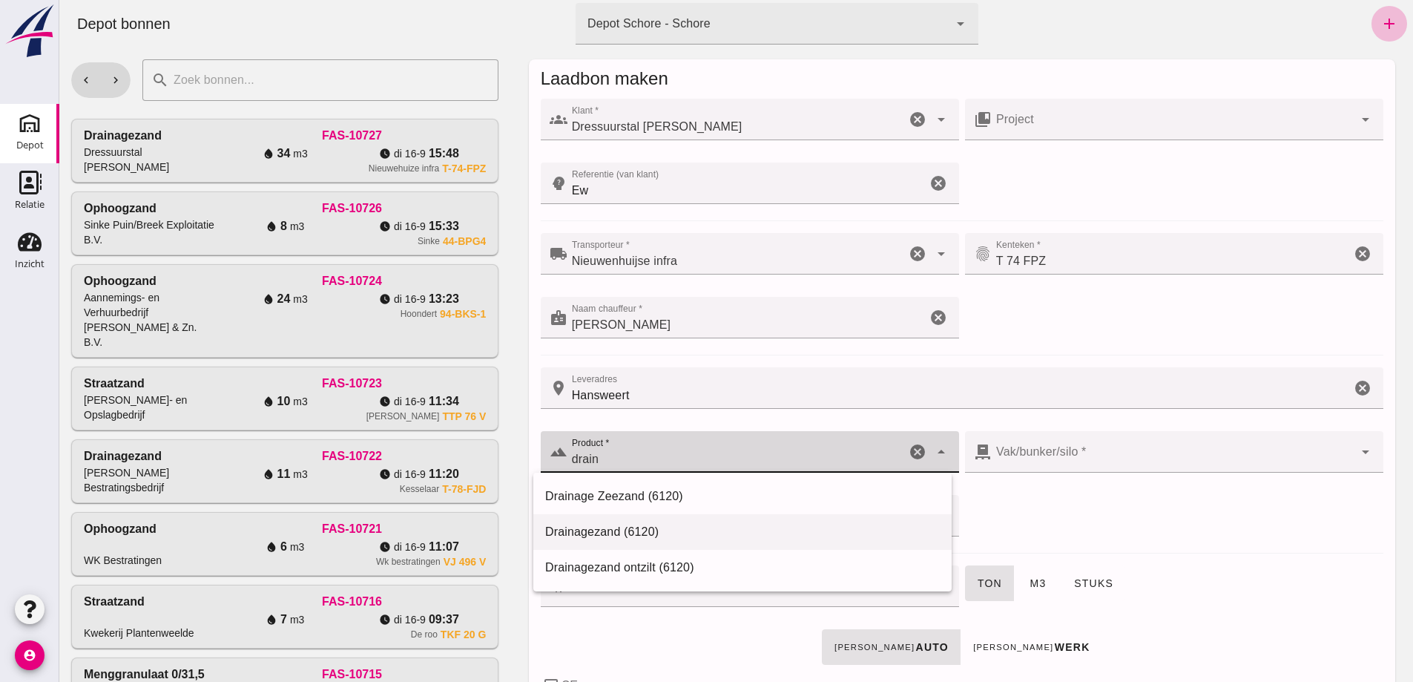
click at [599, 529] on div "Drainagezand (6120)" at bounding box center [742, 532] width 395 height 18
type input "Drainagezand (6120)"
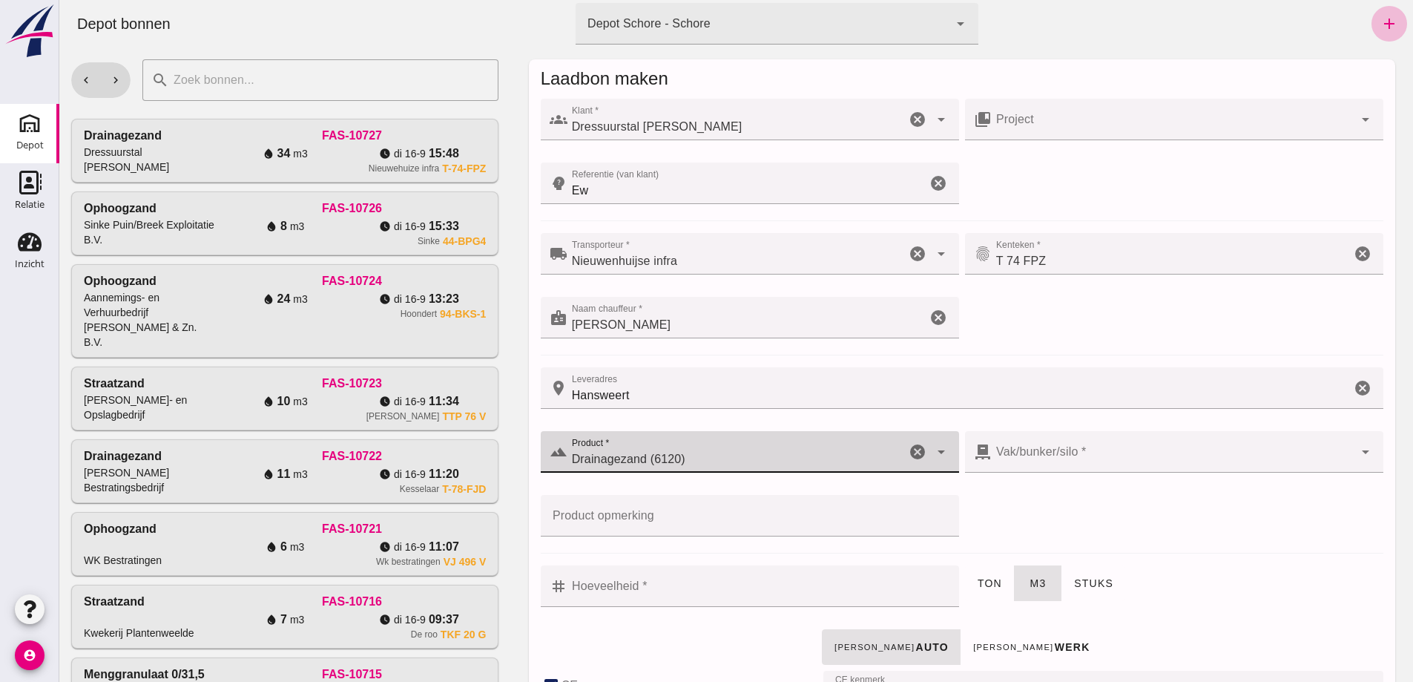
checkbox input "true"
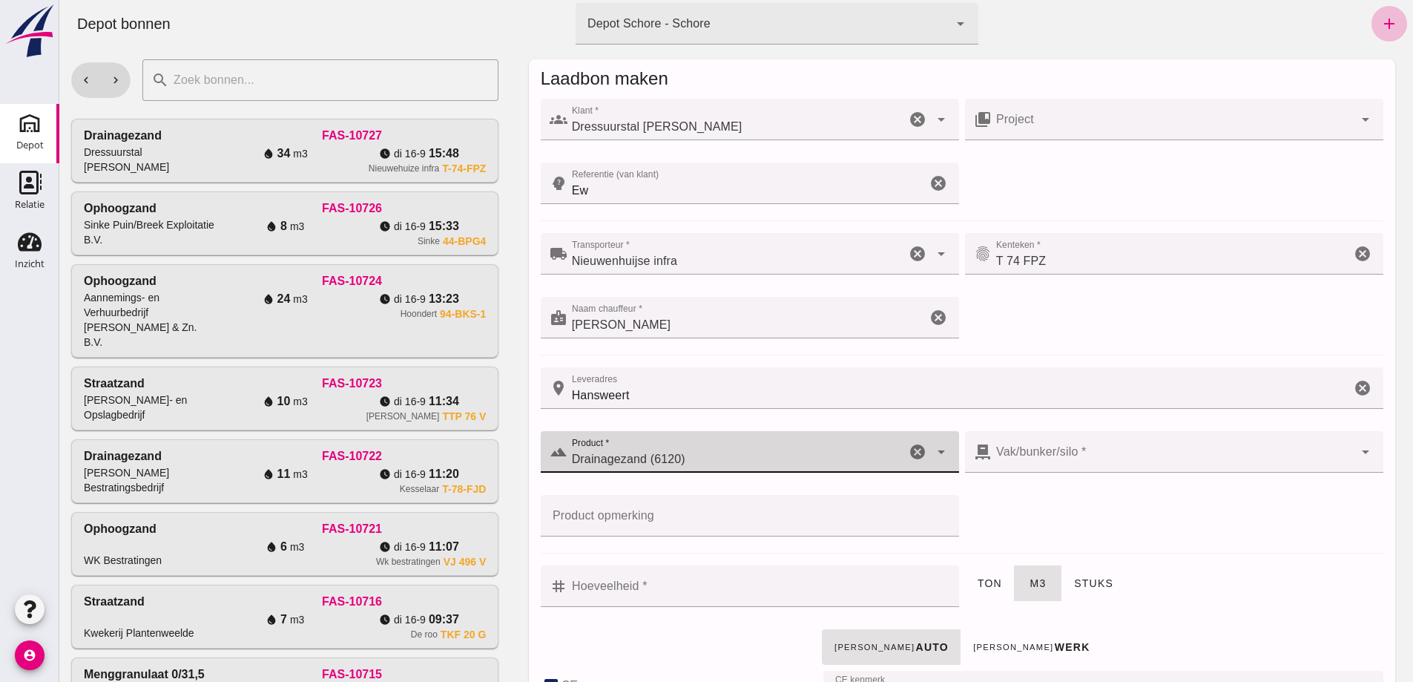
checkbox input "true"
type input "40"
type input "280"
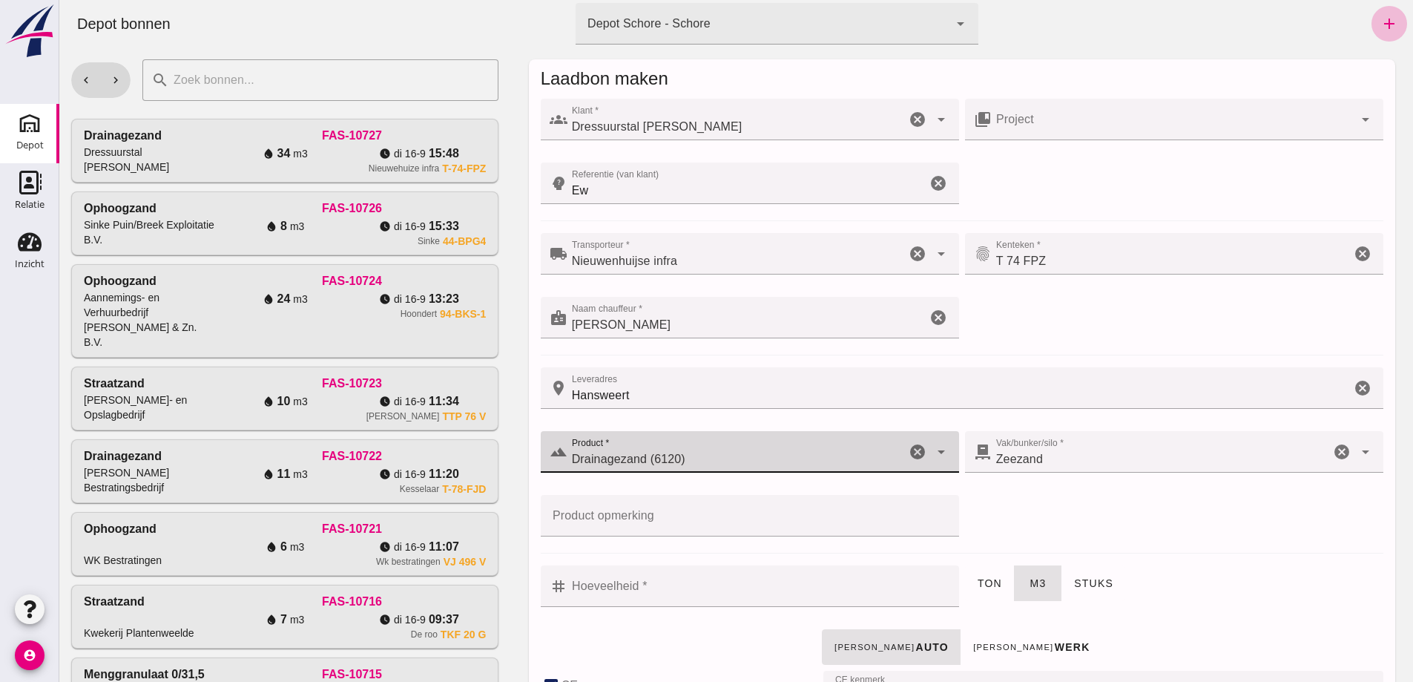
type input "Drainagezand (6120)"
click at [1073, 445] on div "Zeezand 280" at bounding box center [1161, 452] width 338 height 42
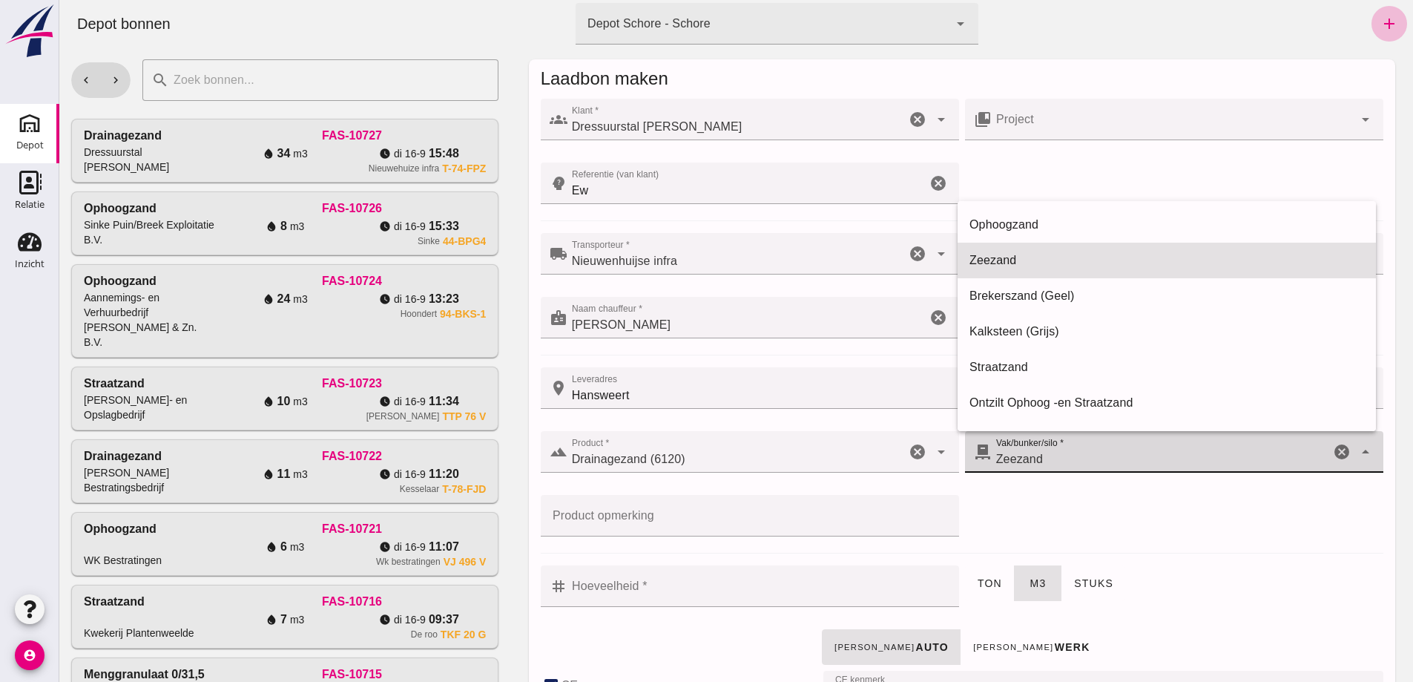
scroll to position [31, 0]
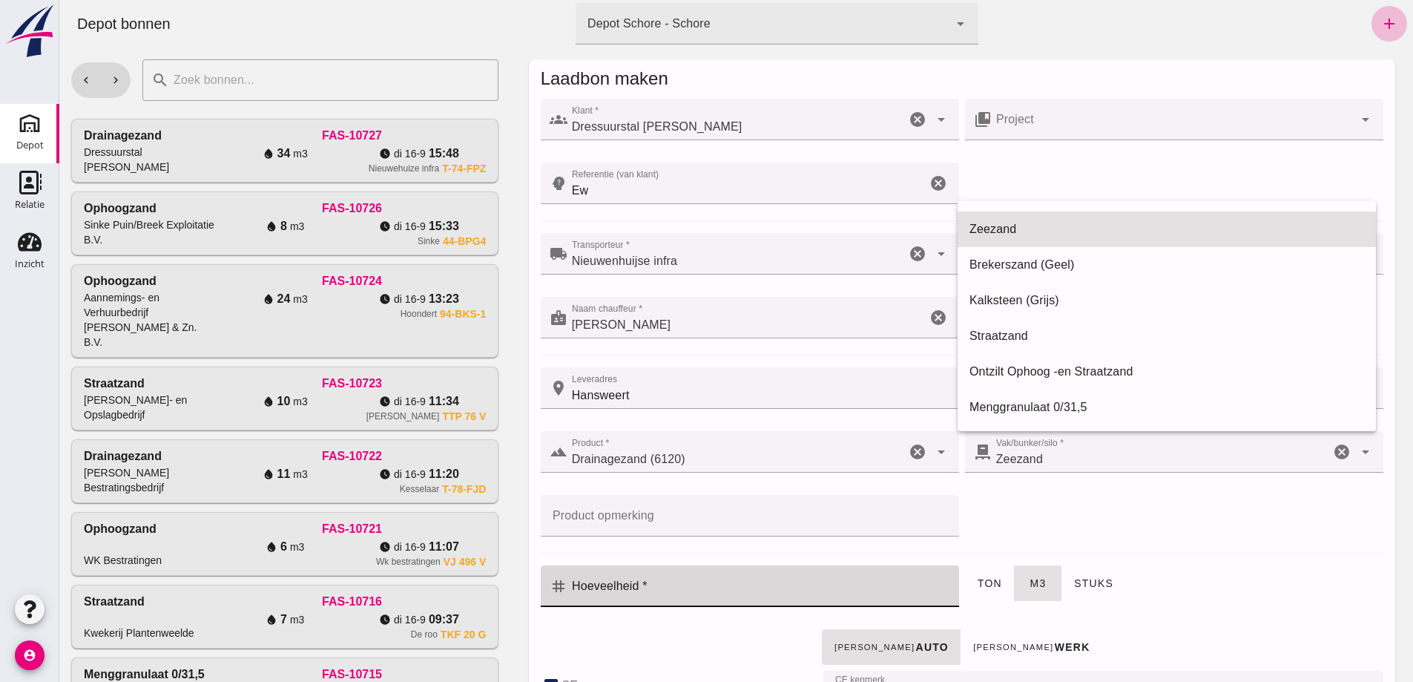
click at [576, 596] on input "Hoeveelheid *" at bounding box center [758, 586] width 383 height 42
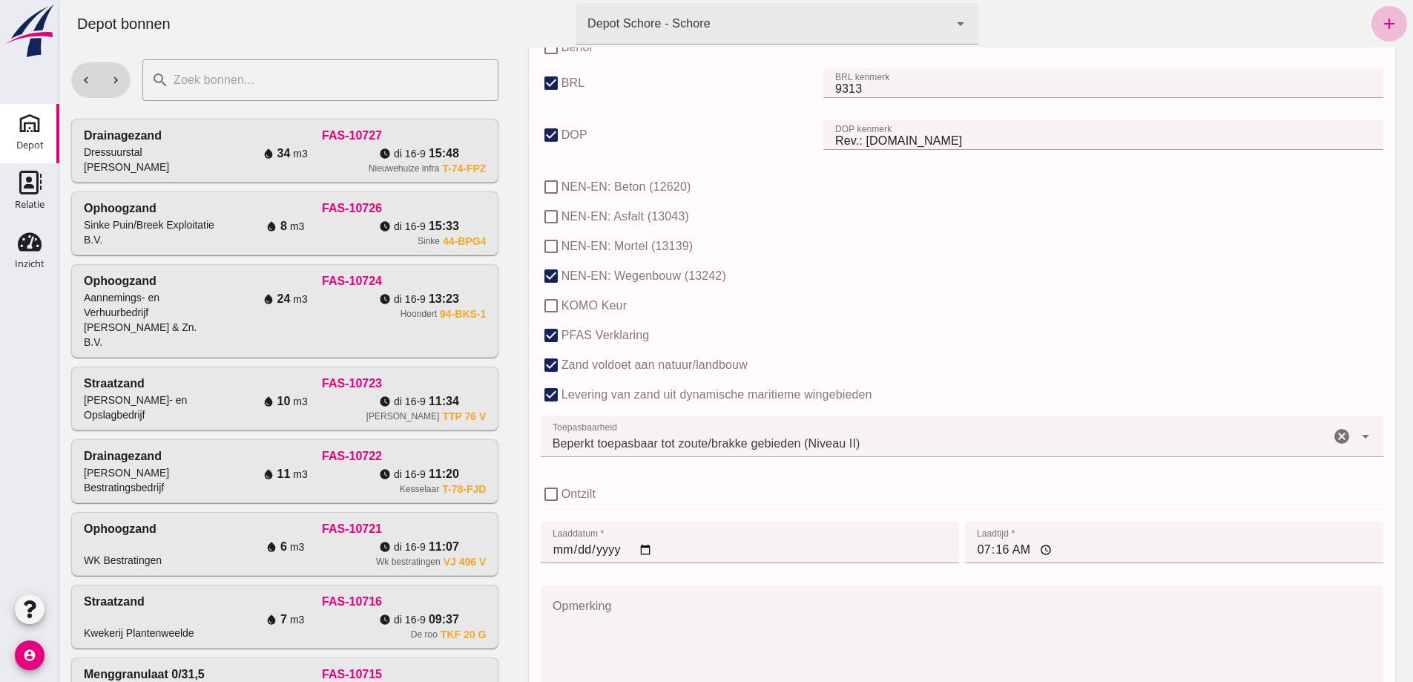
scroll to position [981, 0]
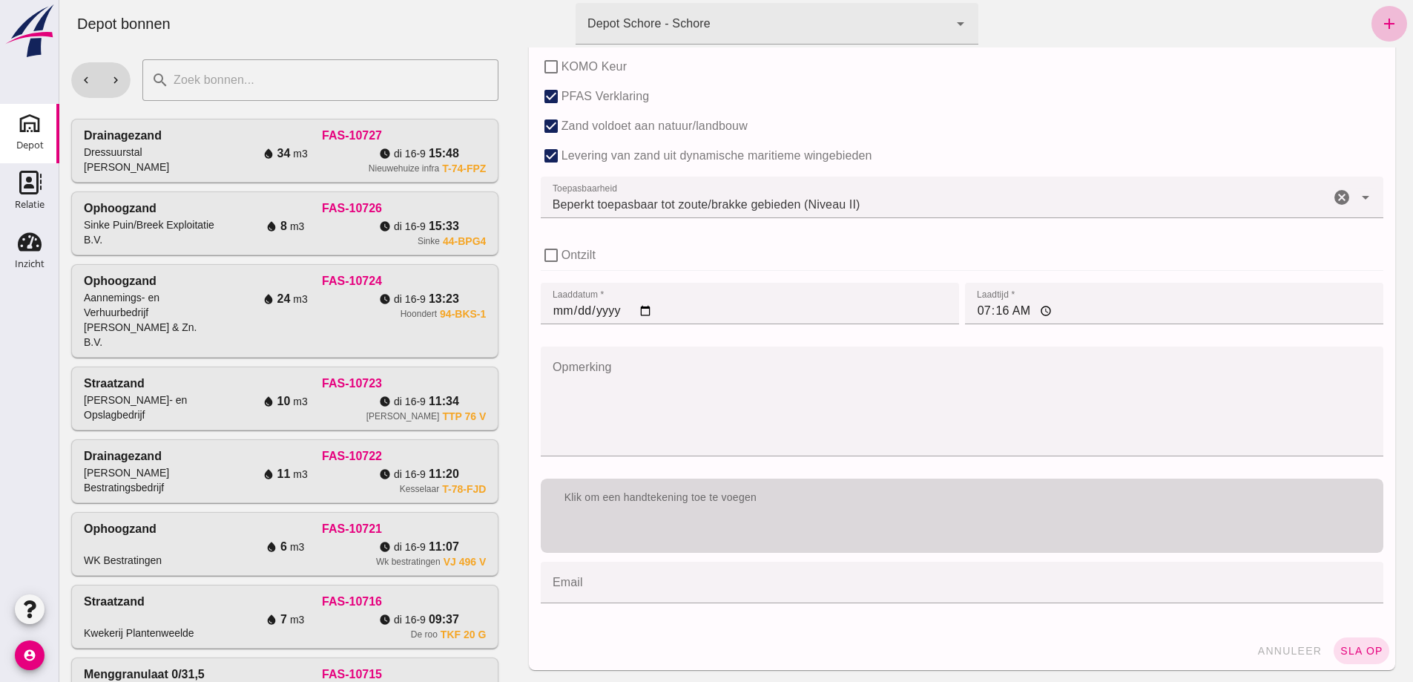
type input "18"
click at [707, 523] on div "Klik om een handtekening toe te voegen" at bounding box center [962, 515] width 843 height 74
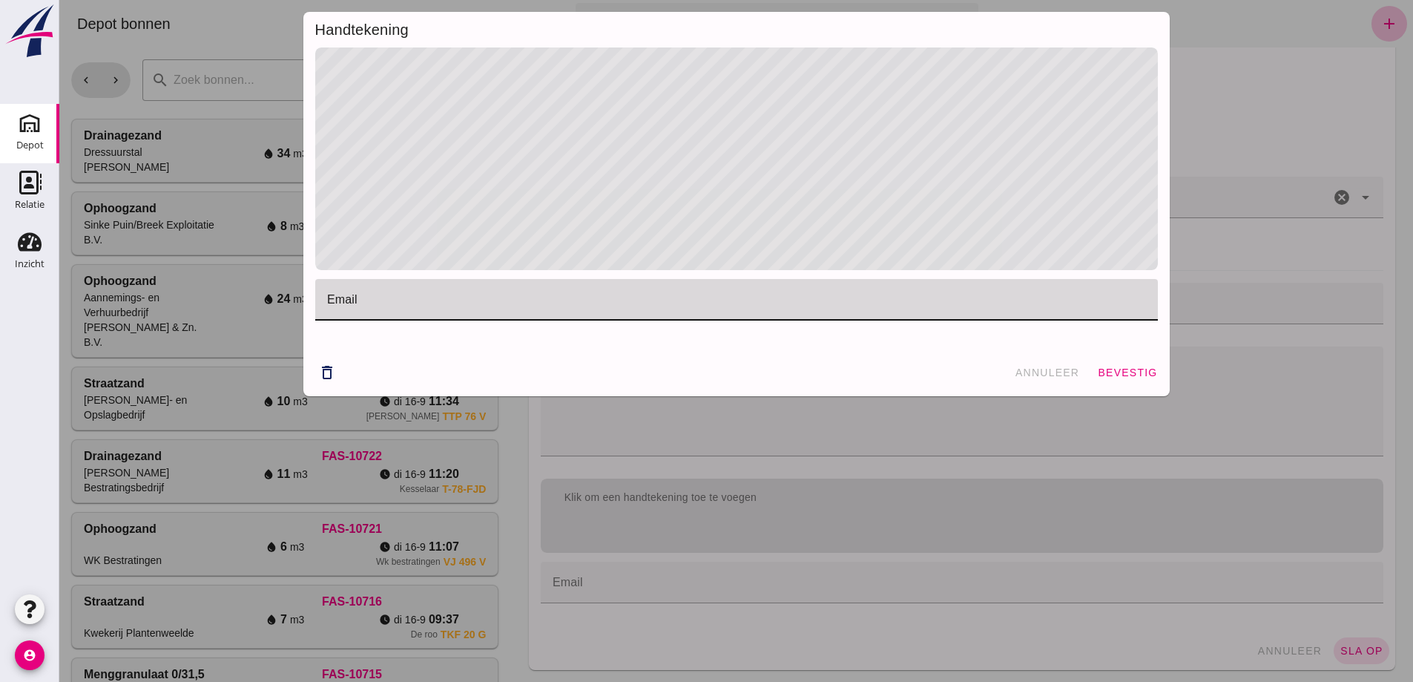
click at [409, 304] on input "email" at bounding box center [735, 307] width 817 height 18
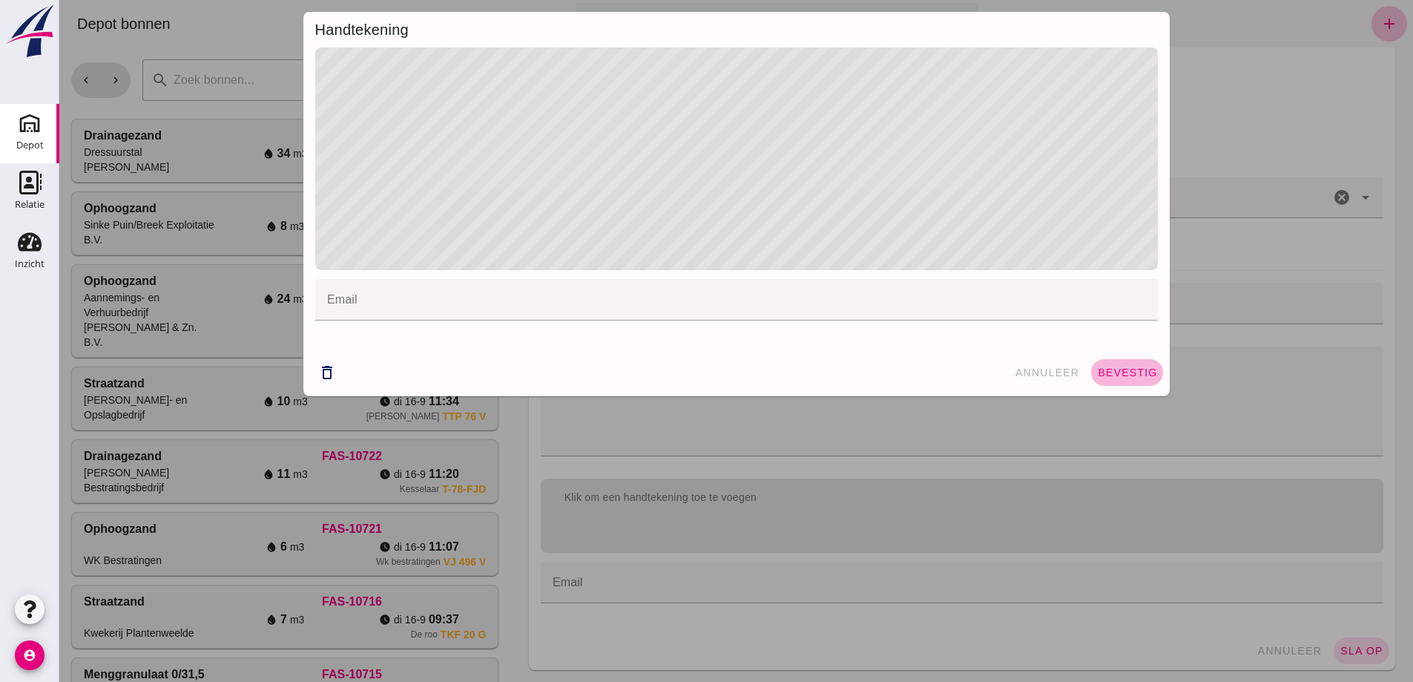
click at [1114, 366] on button "bevestig" at bounding box center [1127, 372] width 72 height 27
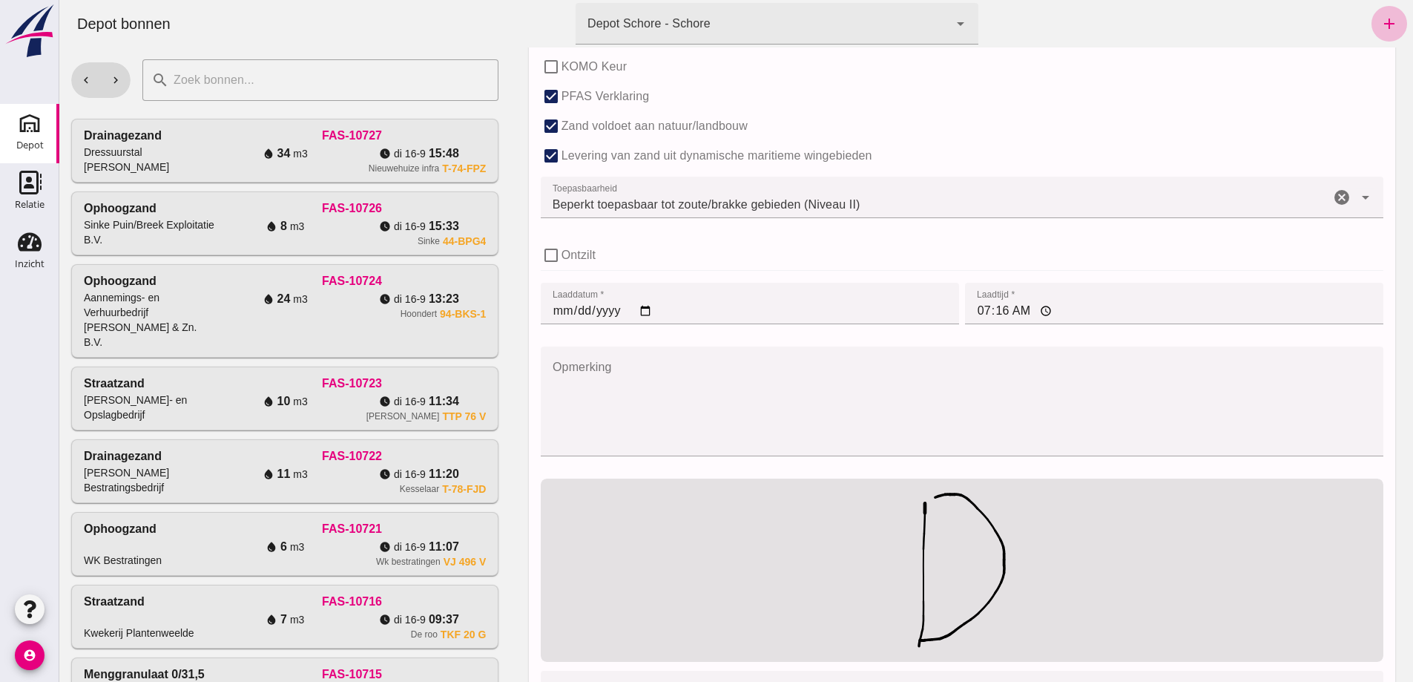
click at [552, 316] on input "[DATE]" at bounding box center [750, 304] width 418 height 42
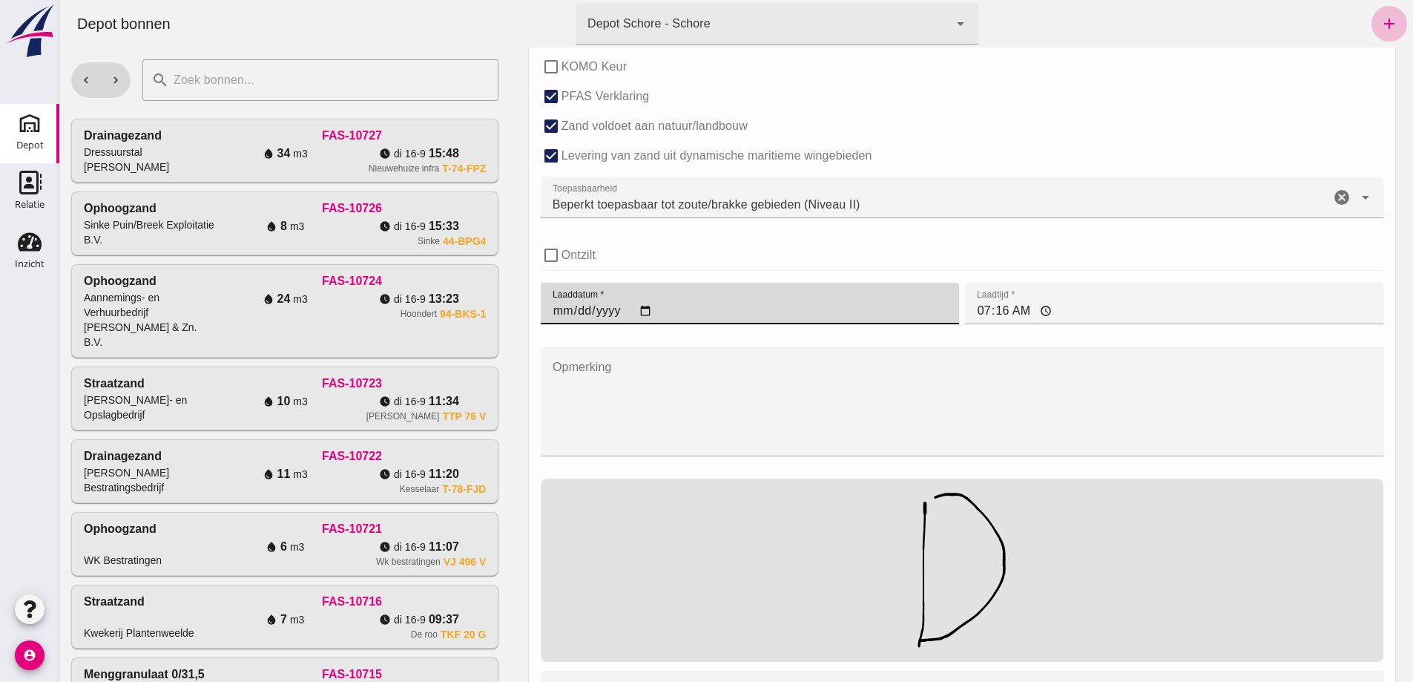
type input "[DATE]"
click at [970, 314] on input "07:16" at bounding box center [1174, 304] width 418 height 42
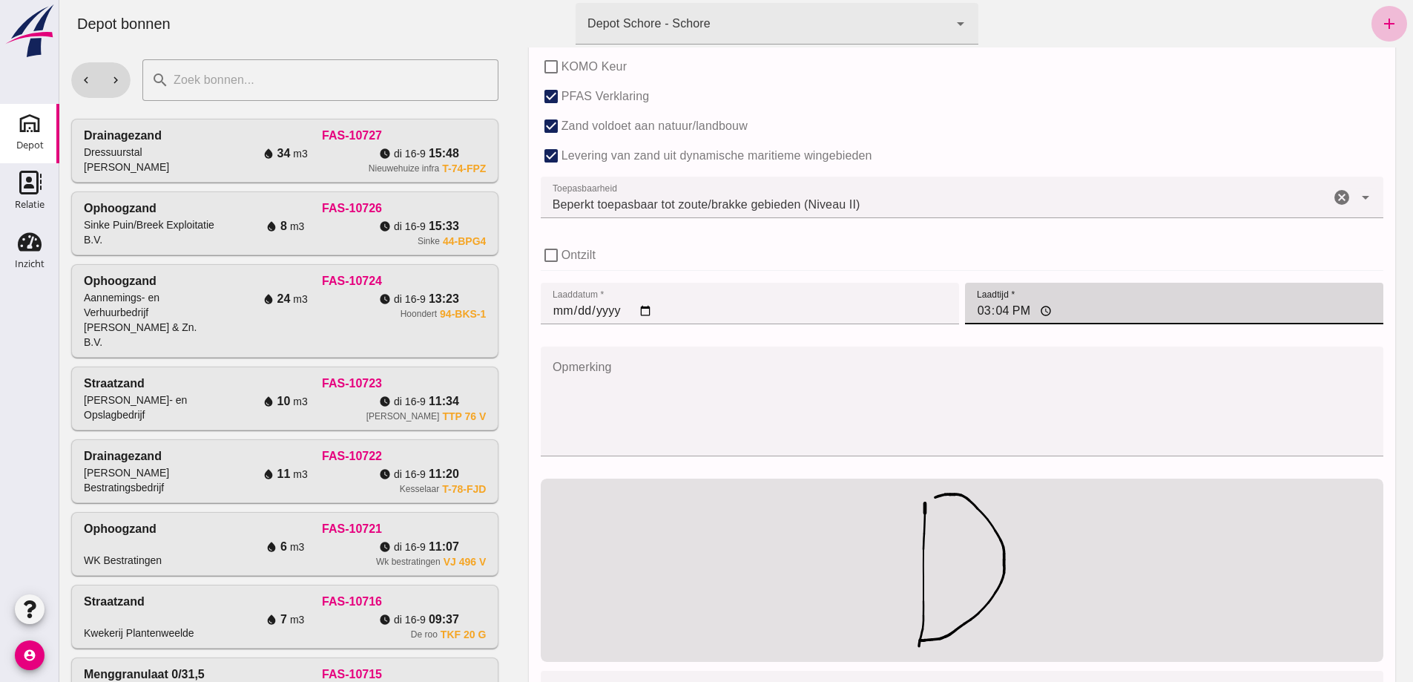
type input "15:48"
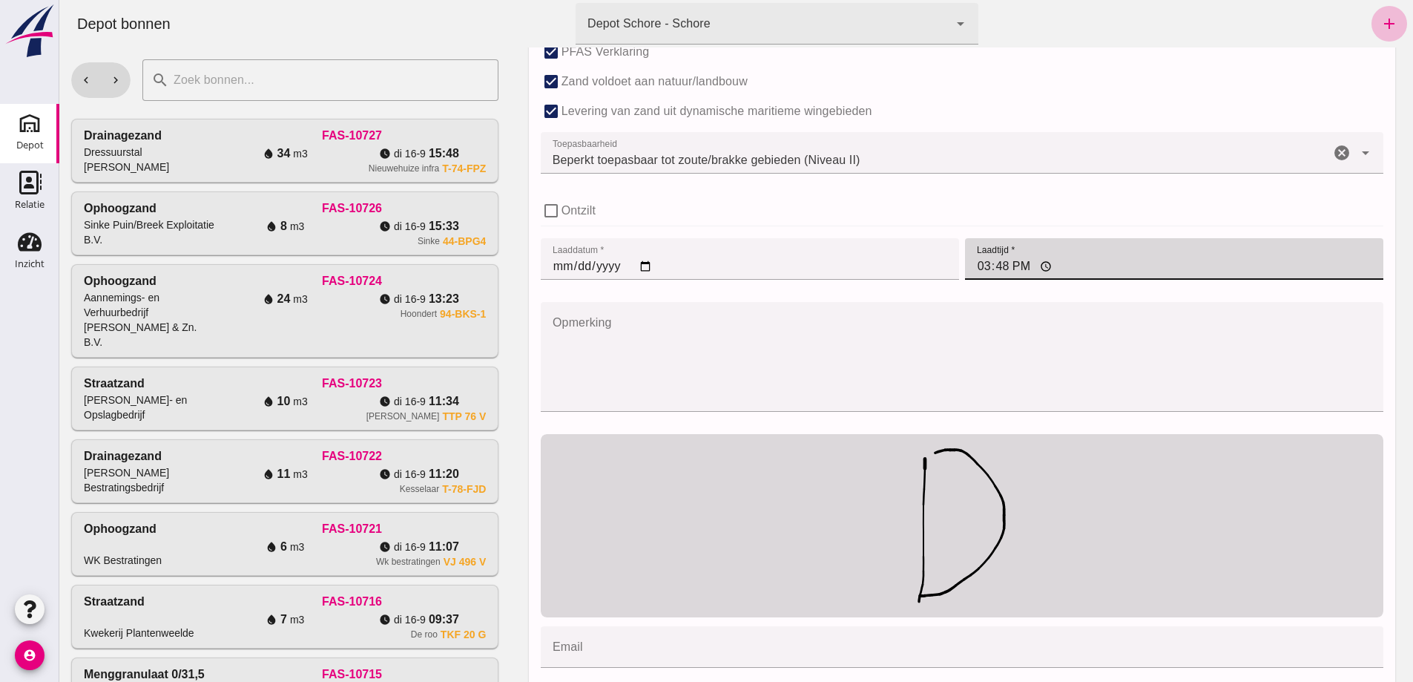
scroll to position [1090, 0]
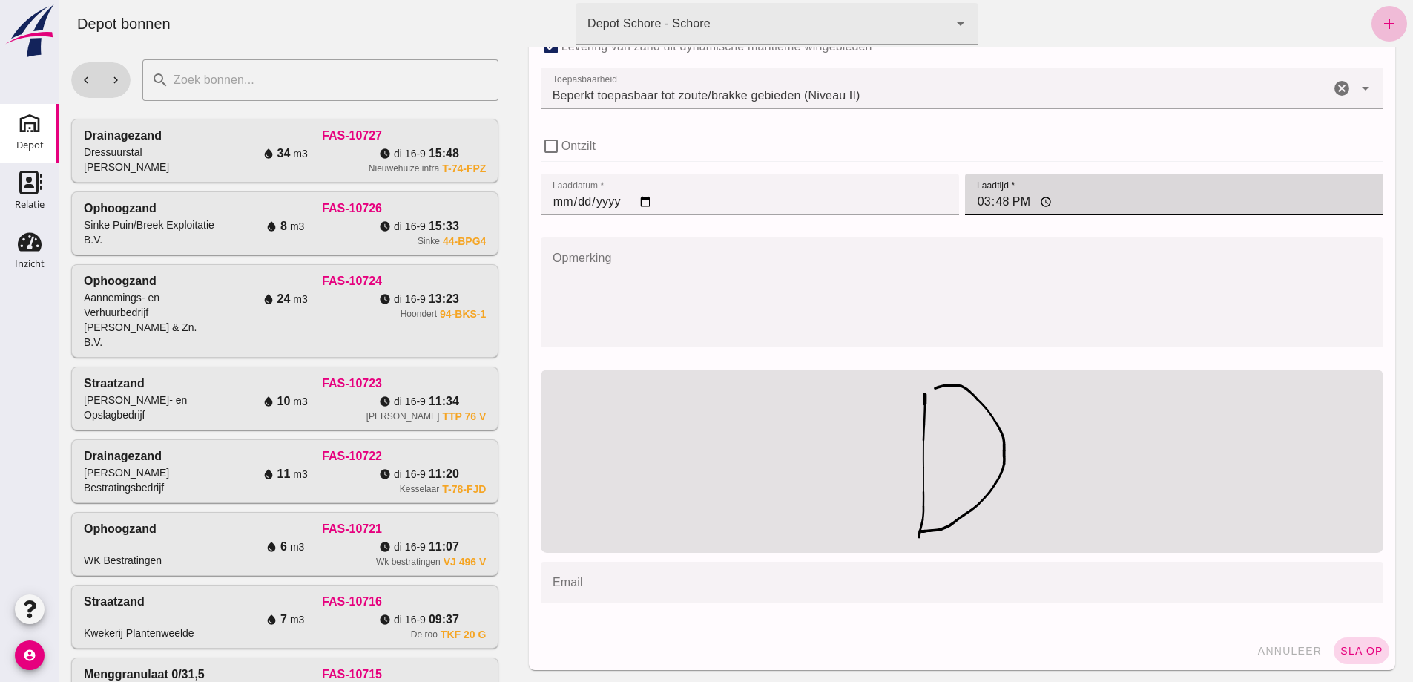
click at [1349, 650] on span "sla op" at bounding box center [1362, 651] width 44 height 12
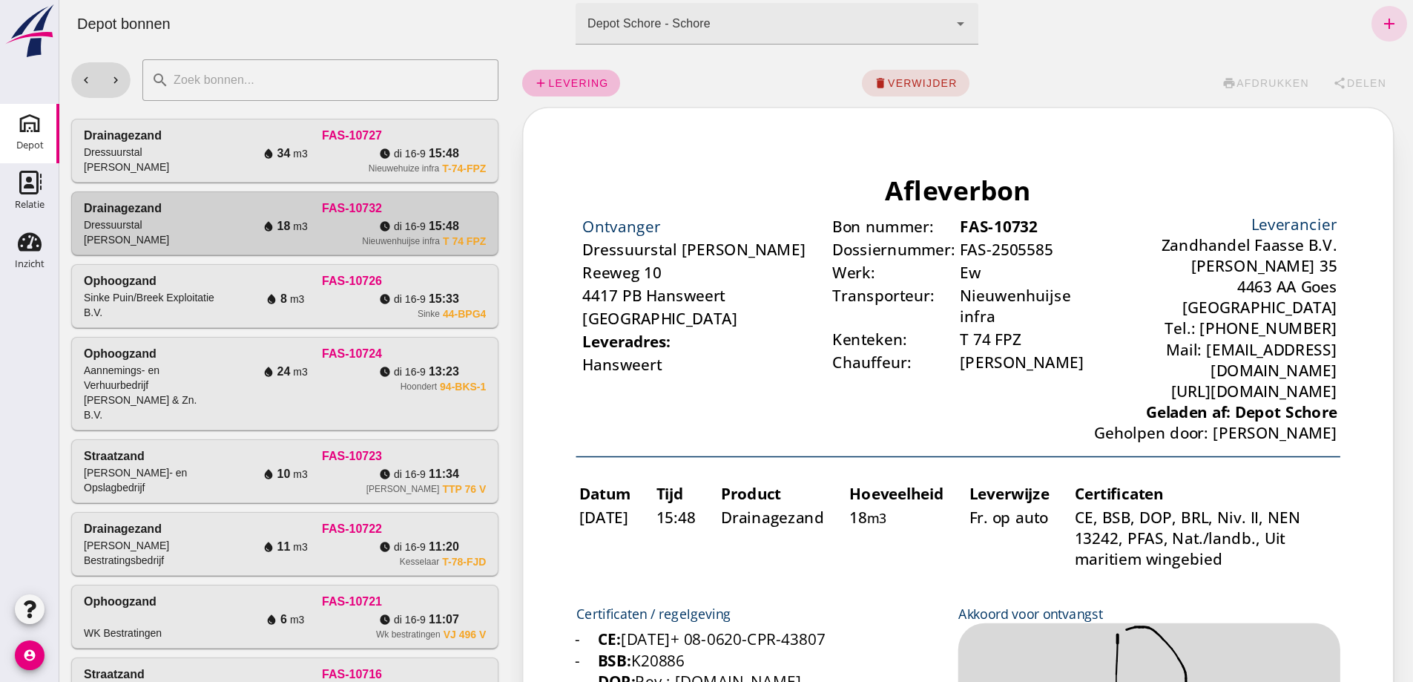
scroll to position [0, 0]
click at [559, 82] on span "levering" at bounding box center [577, 83] width 61 height 12
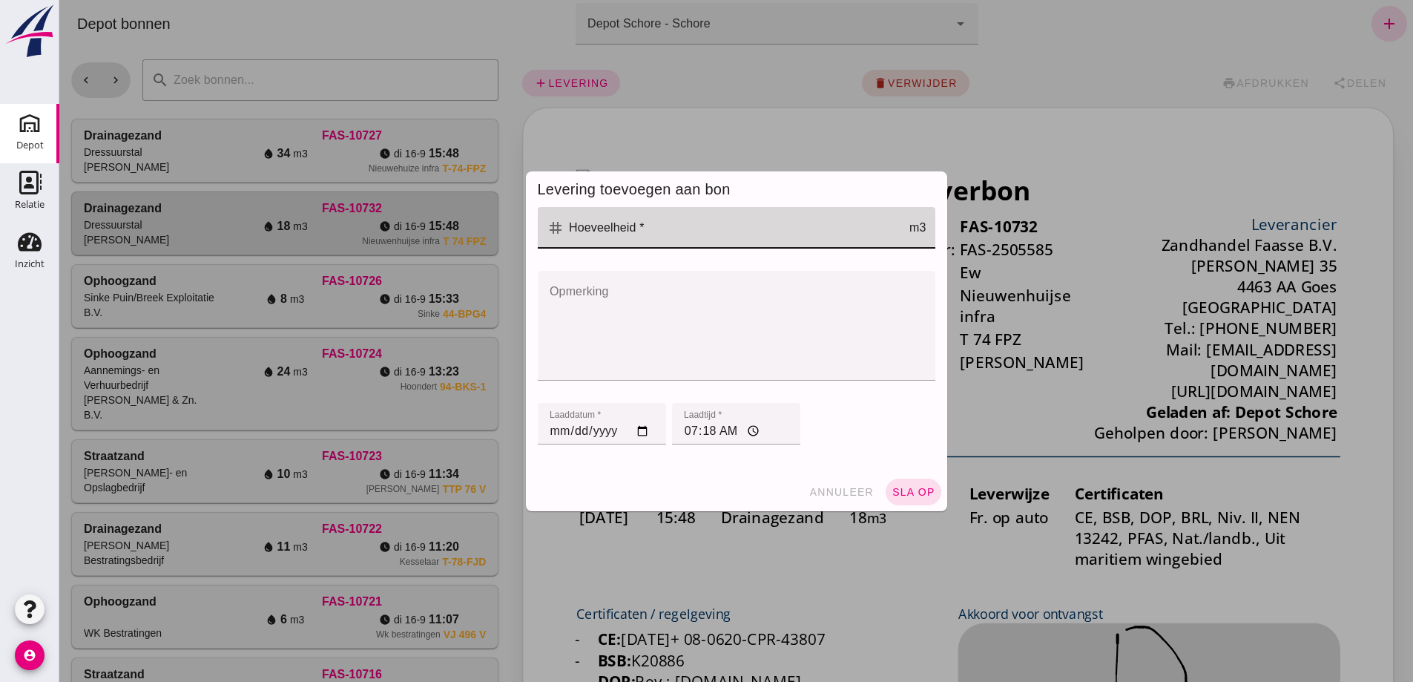
click at [595, 224] on input "Hoeveelheid *" at bounding box center [736, 228] width 345 height 42
type input "18"
click at [551, 437] on input "[DATE]" at bounding box center [602, 424] width 128 height 42
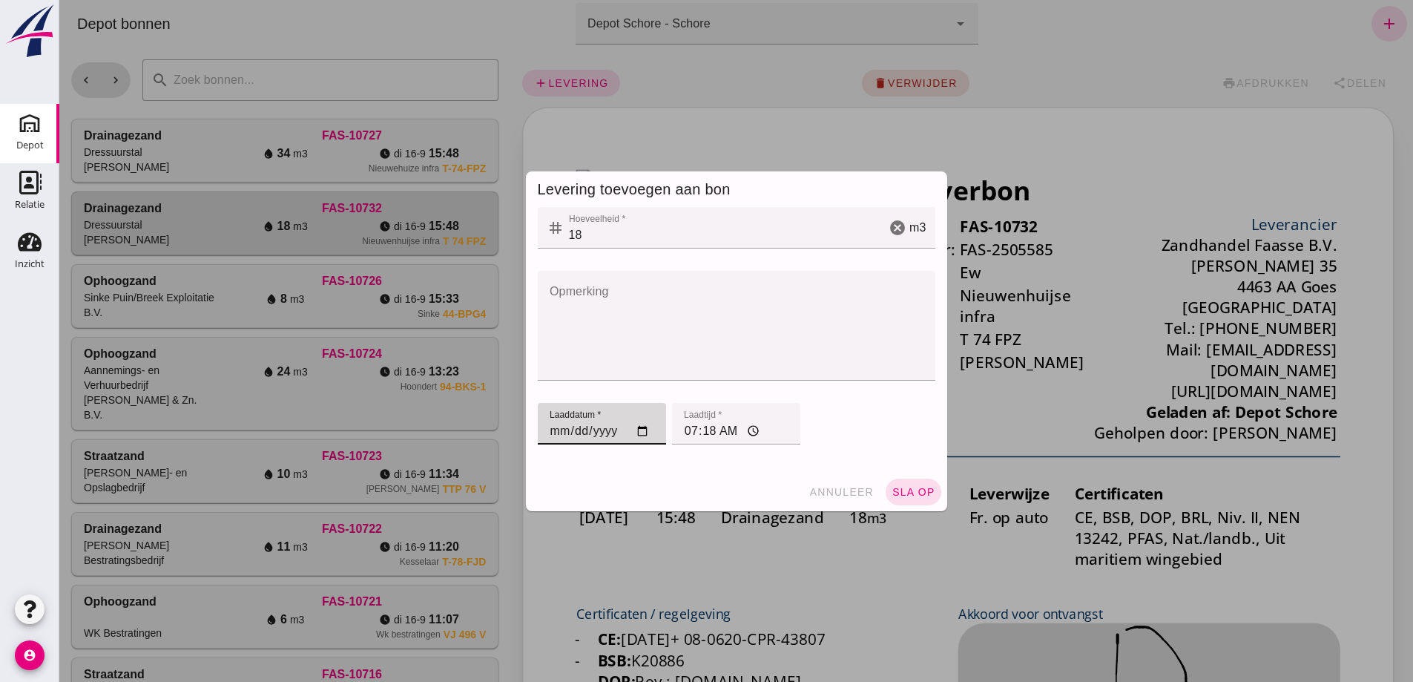
type input "[DATE]"
click at [690, 430] on input "07:18" at bounding box center [736, 424] width 128 height 42
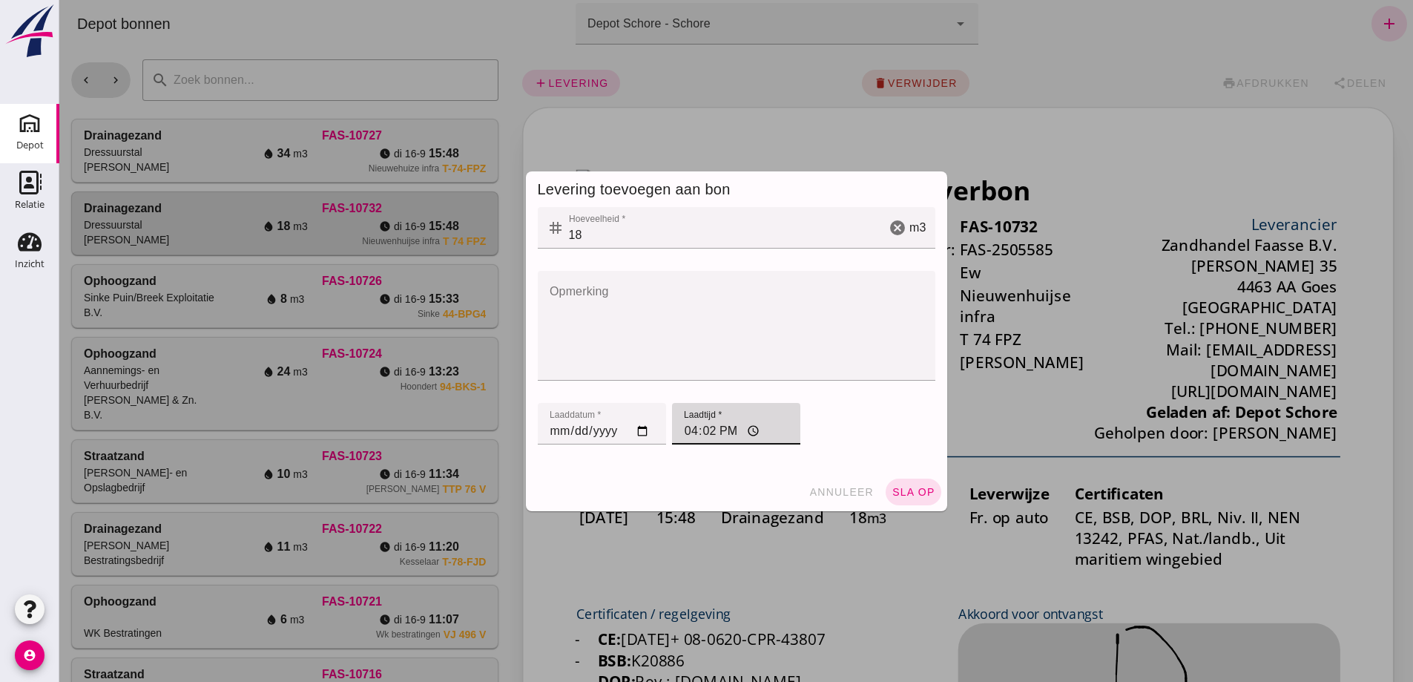
type input "16:25"
click at [897, 490] on span "sla op" at bounding box center [914, 492] width 44 height 12
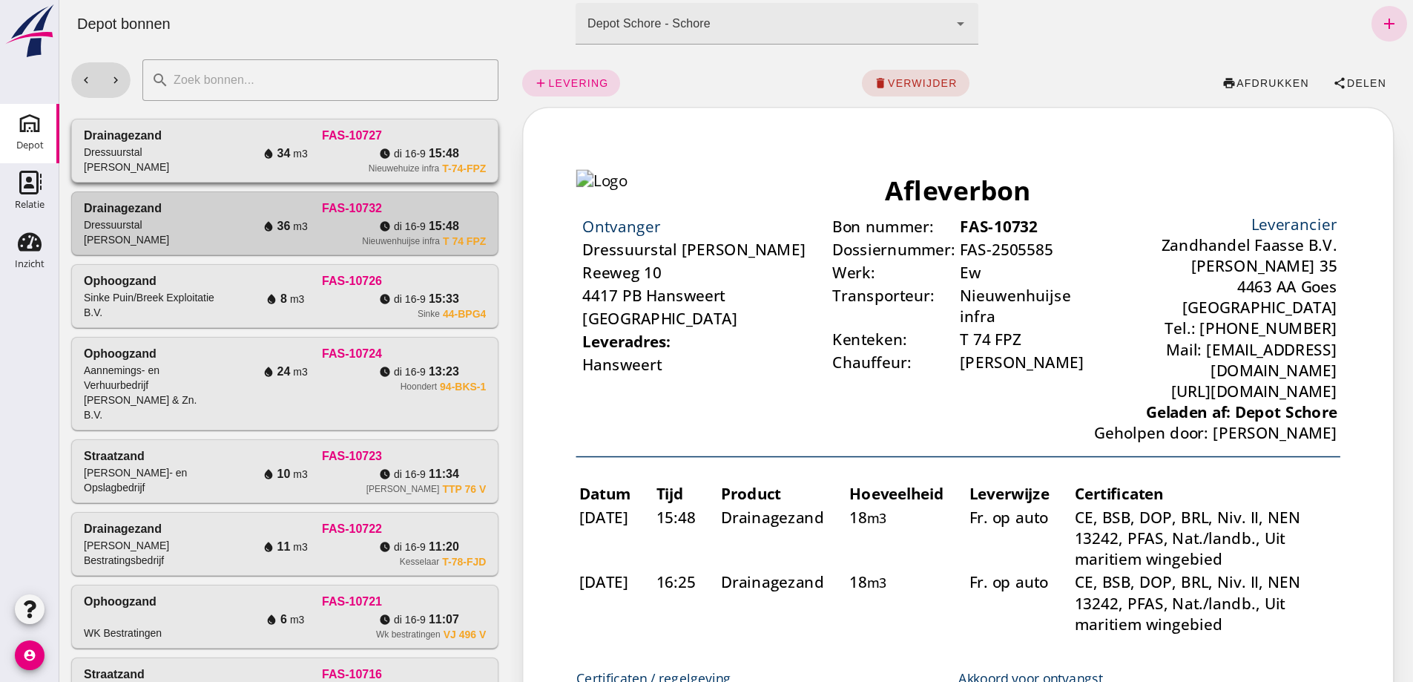
click at [352, 162] on div "water_drop 34 m3" at bounding box center [285, 154] width 134 height 18
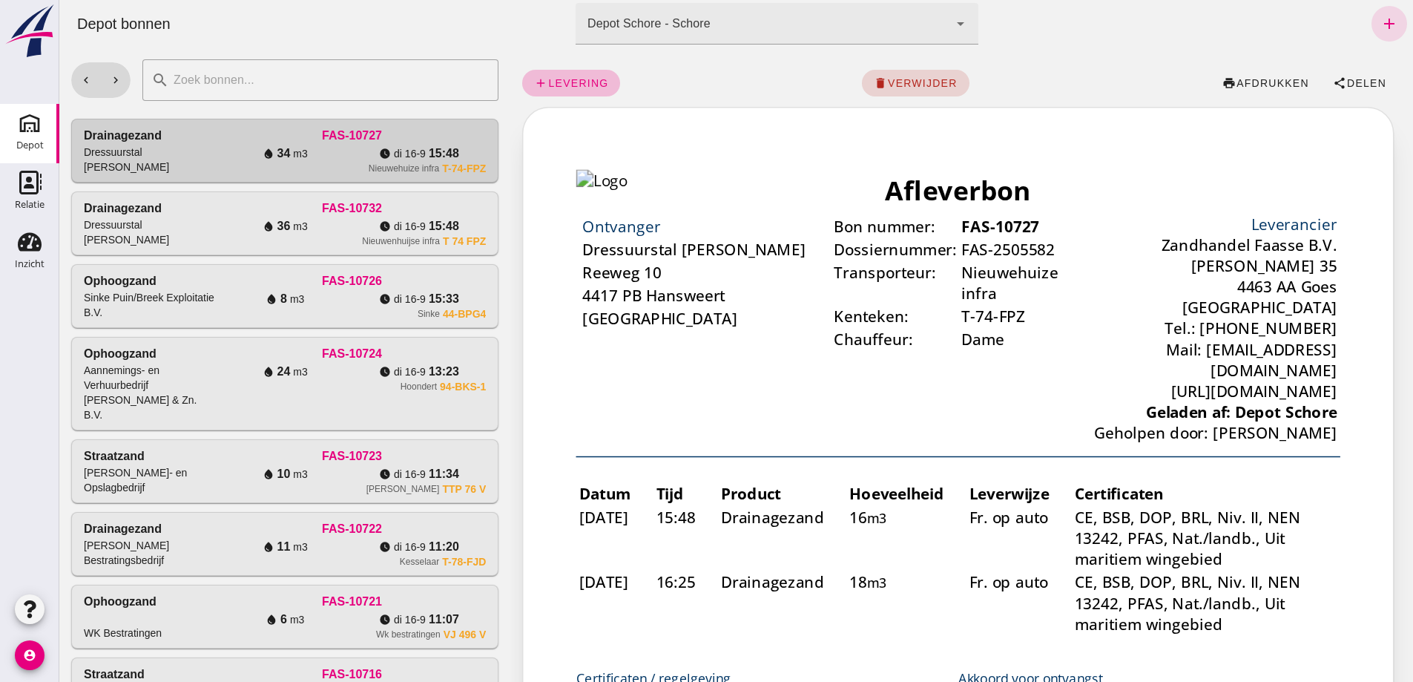
click at [901, 85] on span "verwijder" at bounding box center [922, 83] width 70 height 12
click at [966, 78] on span "bevestig" at bounding box center [966, 83] width 60 height 12
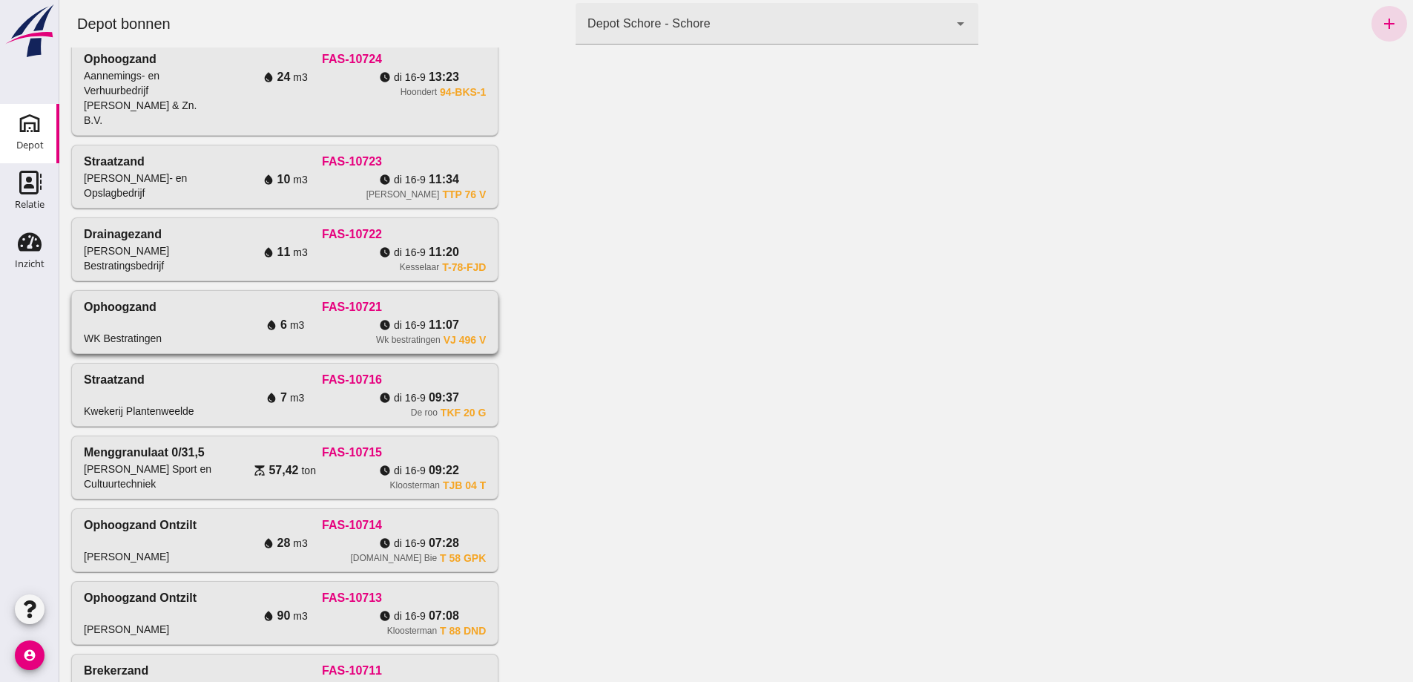
scroll to position [223, 0]
click at [429, 260] on span "11:20" at bounding box center [444, 252] width 30 height 18
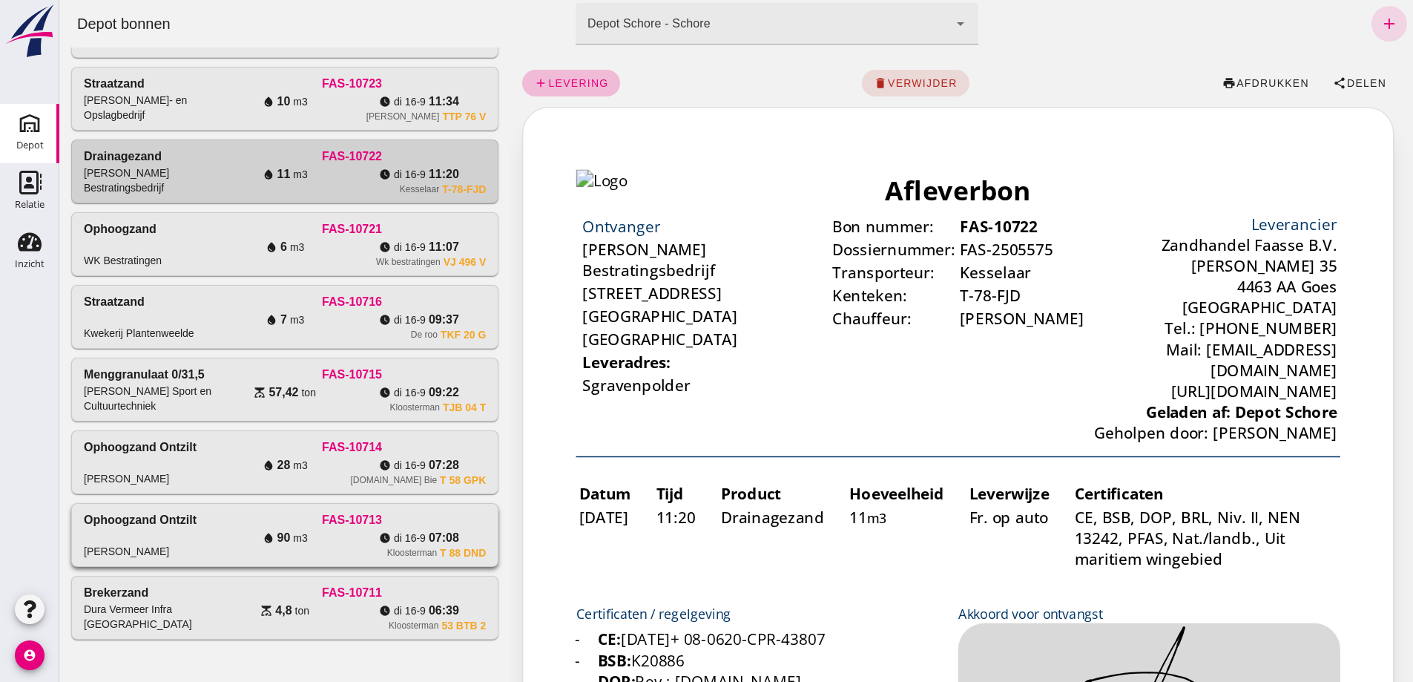
scroll to position [662, 0]
click at [352, 238] on div "watch_later [DATE] 11:07" at bounding box center [419, 247] width 134 height 18
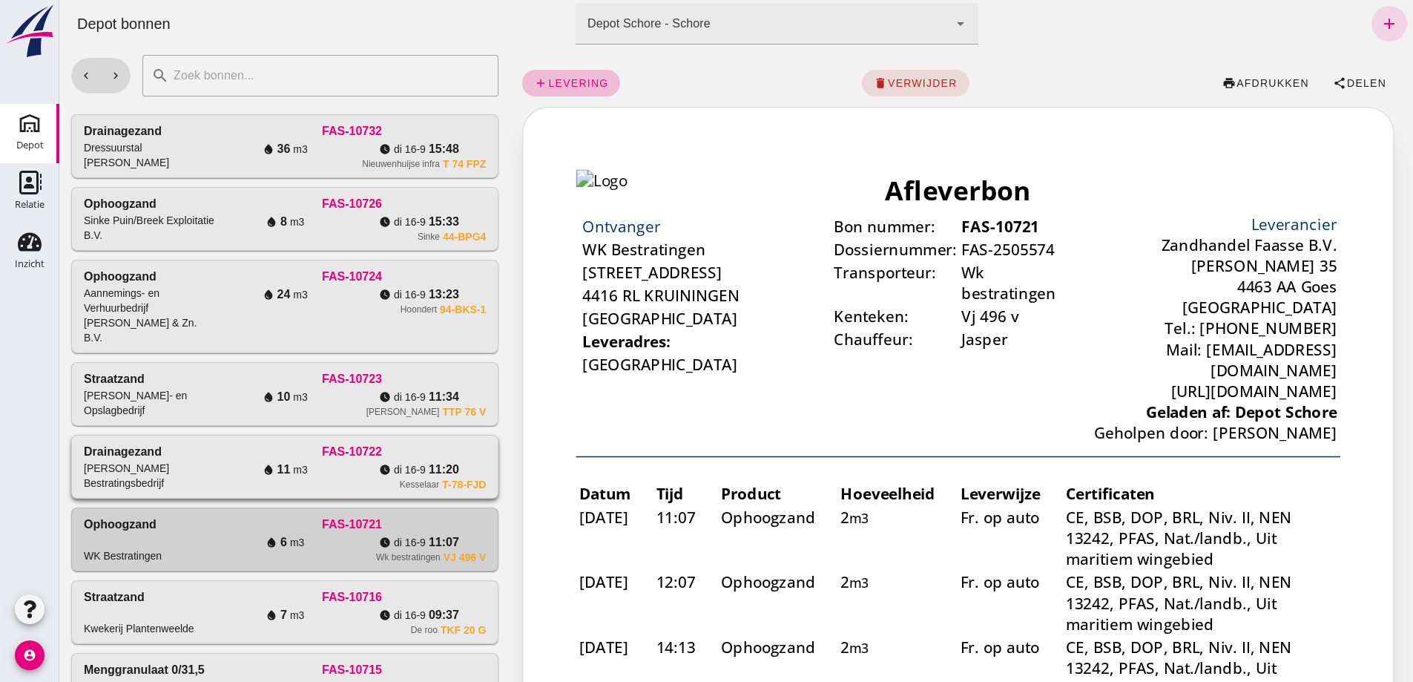
scroll to position [0, 0]
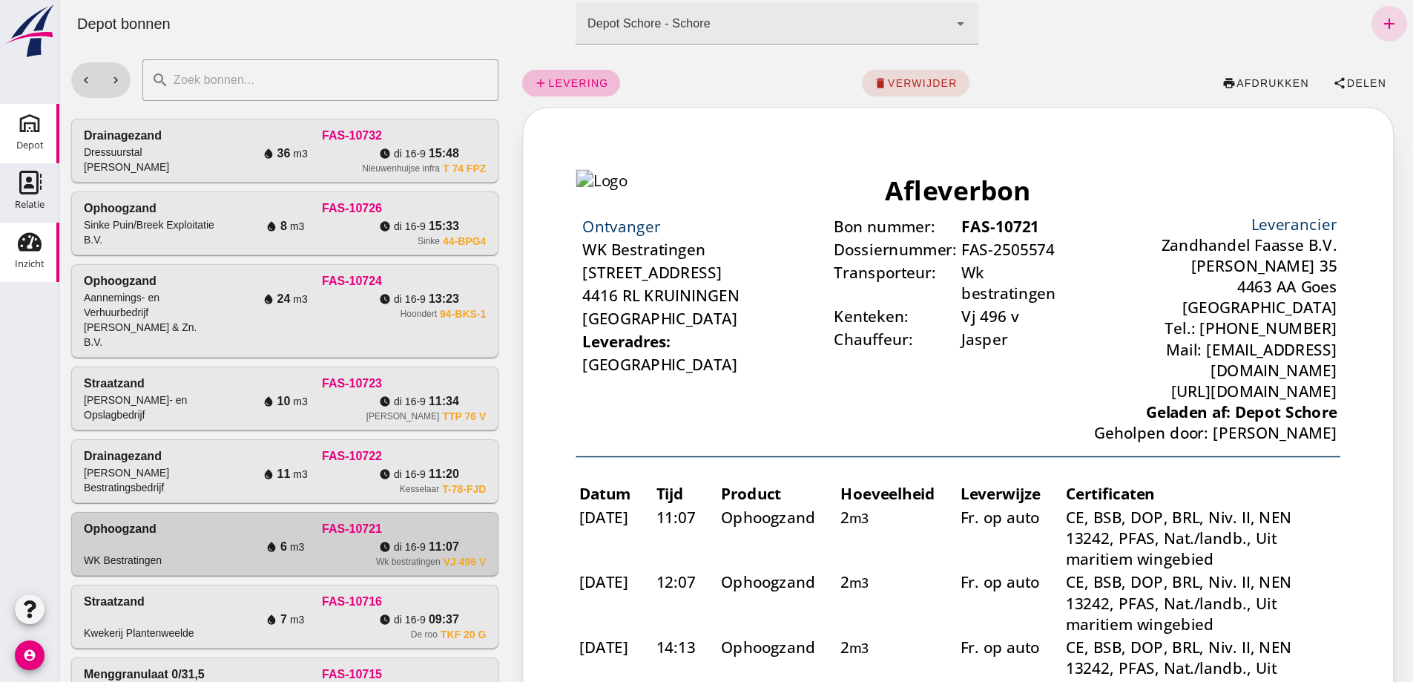
click at [35, 248] on use at bounding box center [30, 242] width 24 height 19
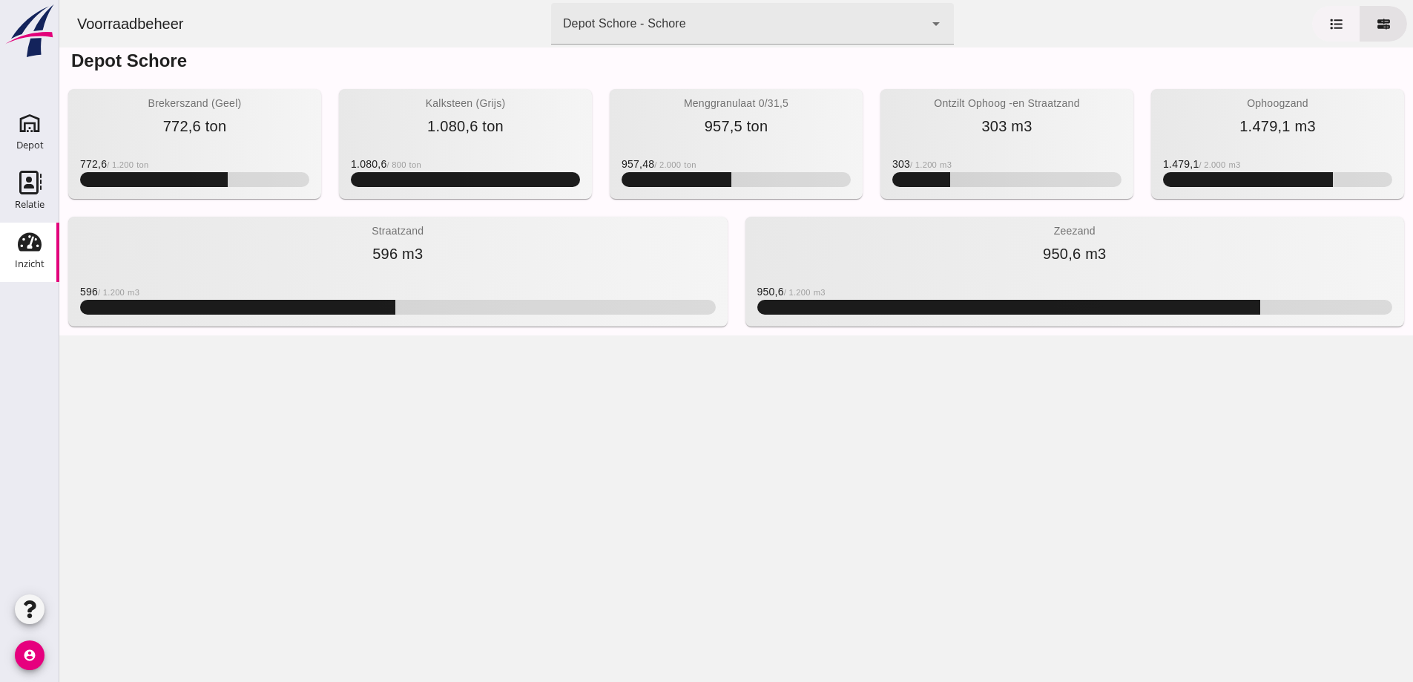
click at [1330, 27] on icon at bounding box center [1336, 24] width 12 height 10
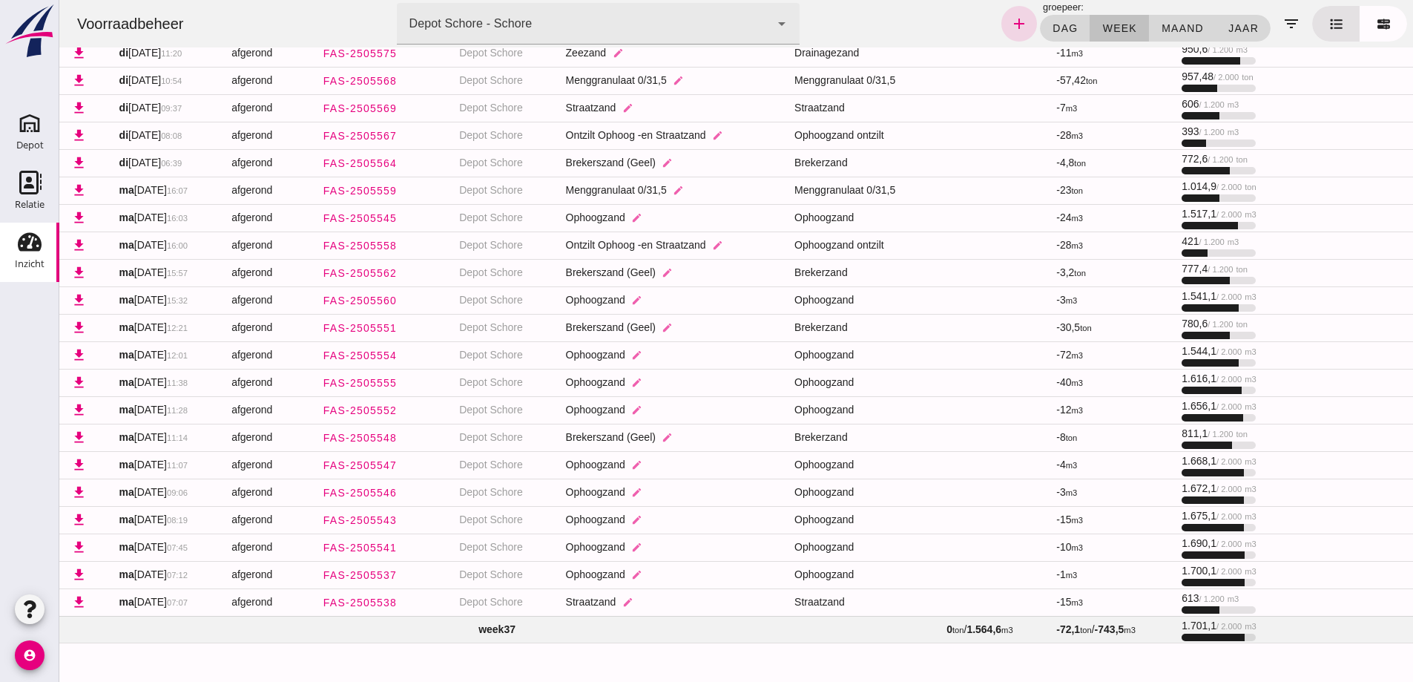
scroll to position [231, 0]
click at [537, 627] on td "week 37" at bounding box center [496, 627] width 875 height 27
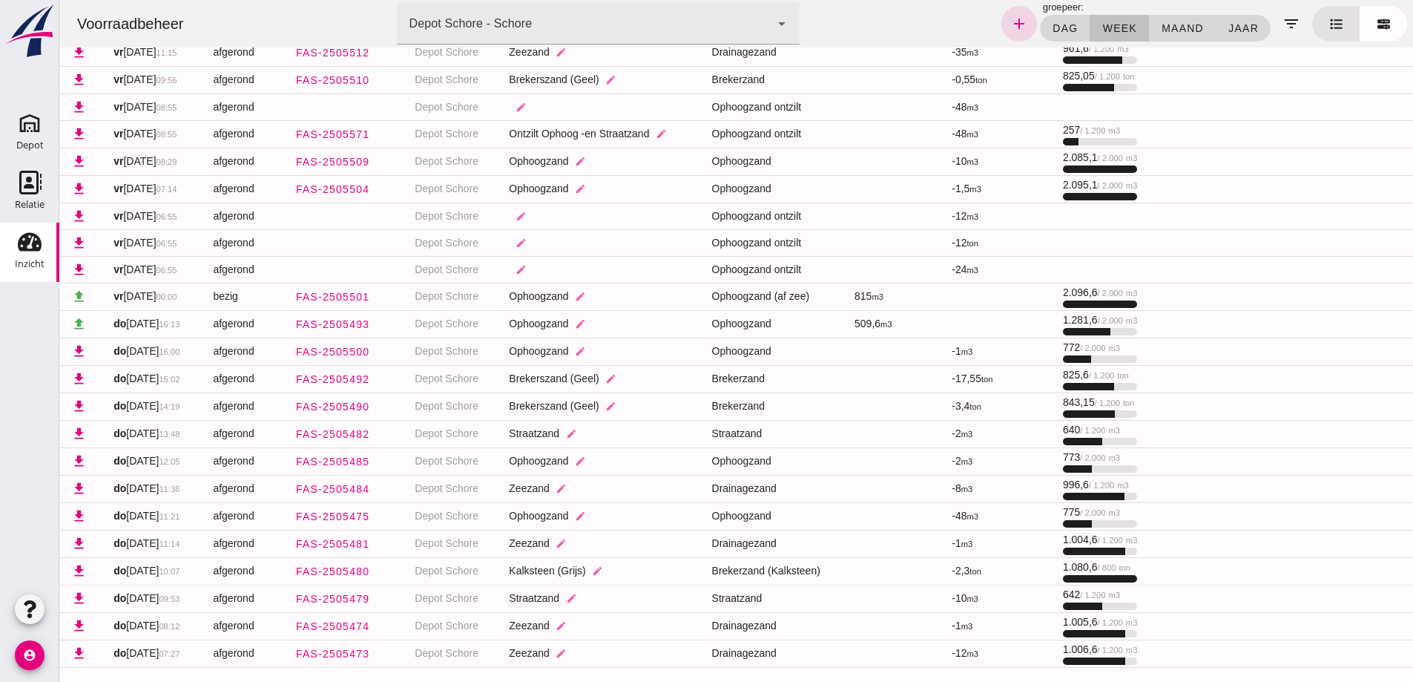
scroll to position [1274, 0]
